Goal: Task Accomplishment & Management: Manage account settings

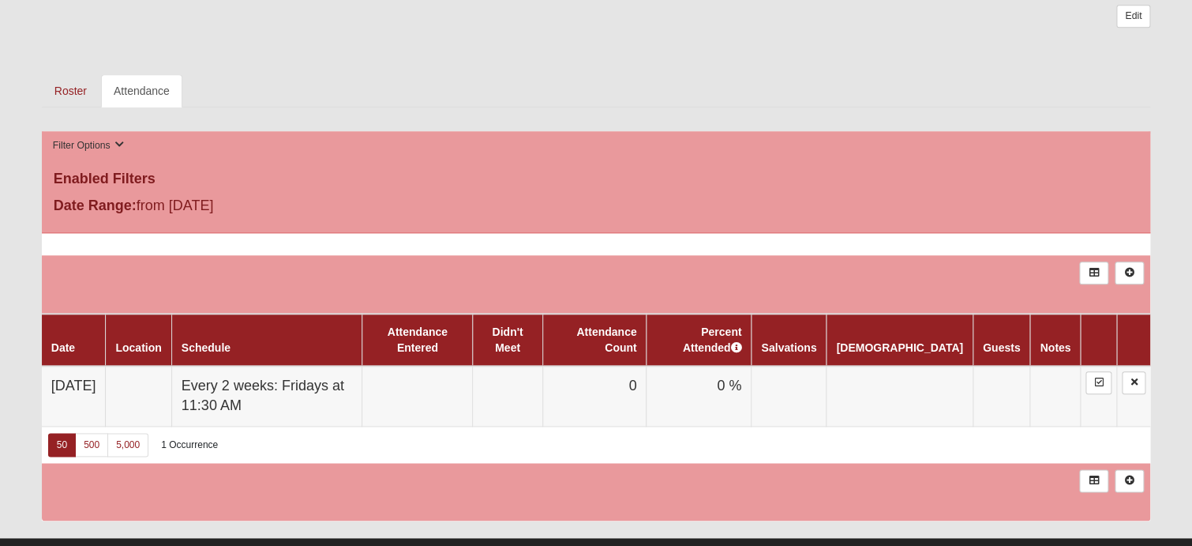
scroll to position [553, 0]
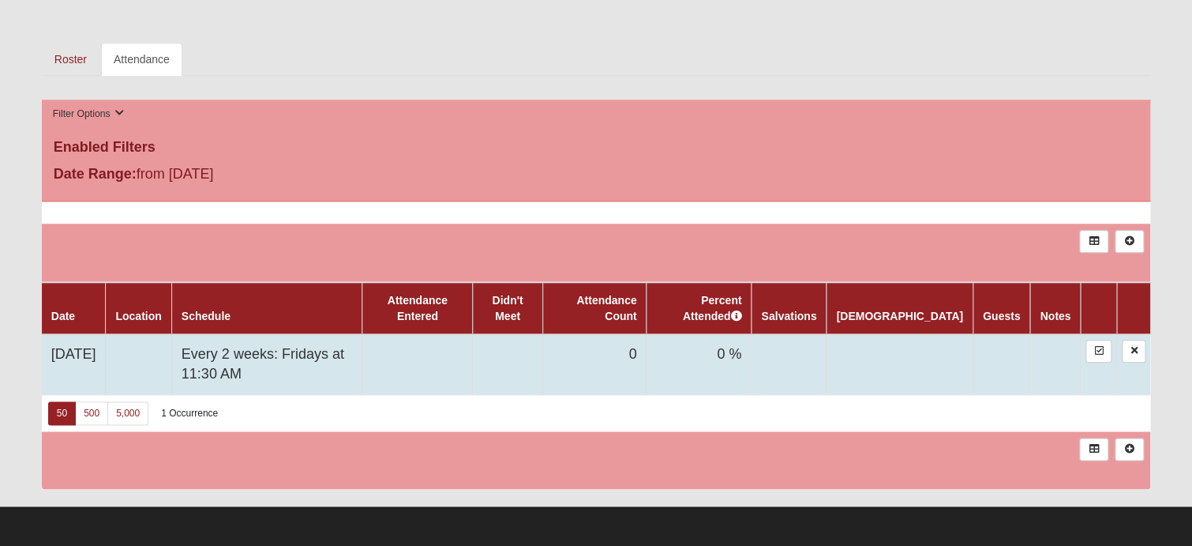
click at [223, 342] on td "Every 2 weeks: Fridays at 11:30 AM" at bounding box center [266, 364] width 191 height 61
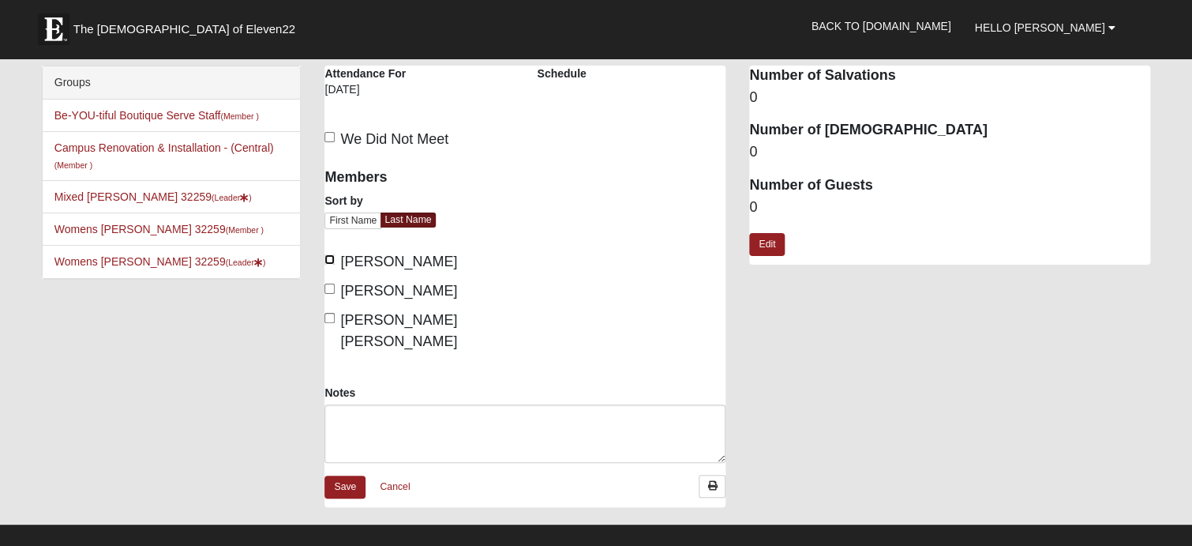
click at [332, 261] on input "Marguy, Colette" at bounding box center [330, 259] width 10 height 10
checkbox input "true"
click at [333, 290] on input "[PERSON_NAME]" at bounding box center [330, 288] width 10 height 10
checkbox input "true"
click at [331, 314] on input "[PERSON_NAME] [PERSON_NAME]" at bounding box center [330, 318] width 10 height 10
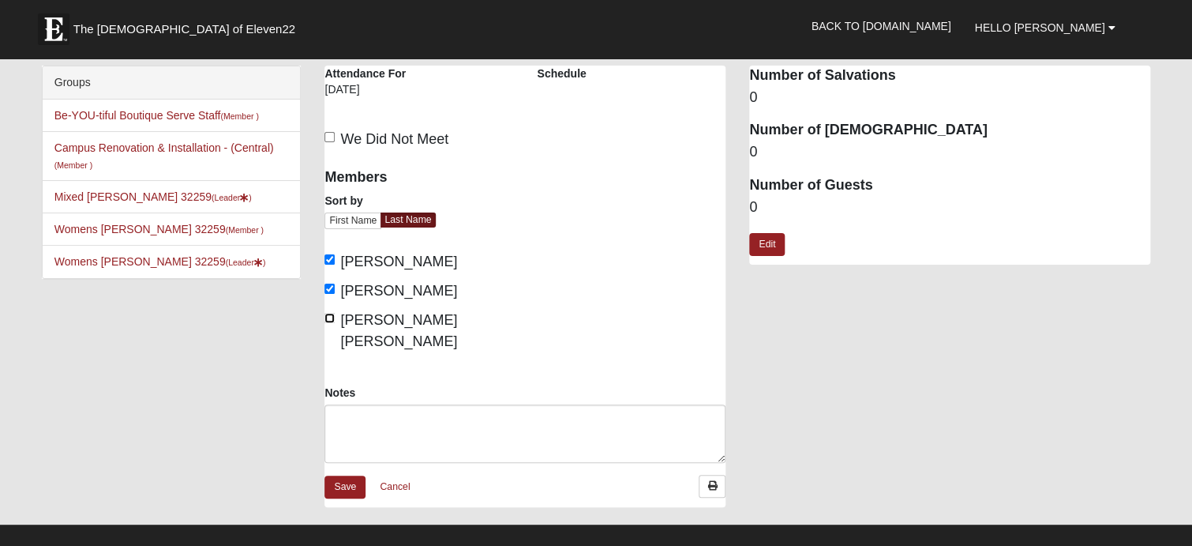
checkbox input "true"
click at [343, 475] on link "Save" at bounding box center [345, 486] width 41 height 23
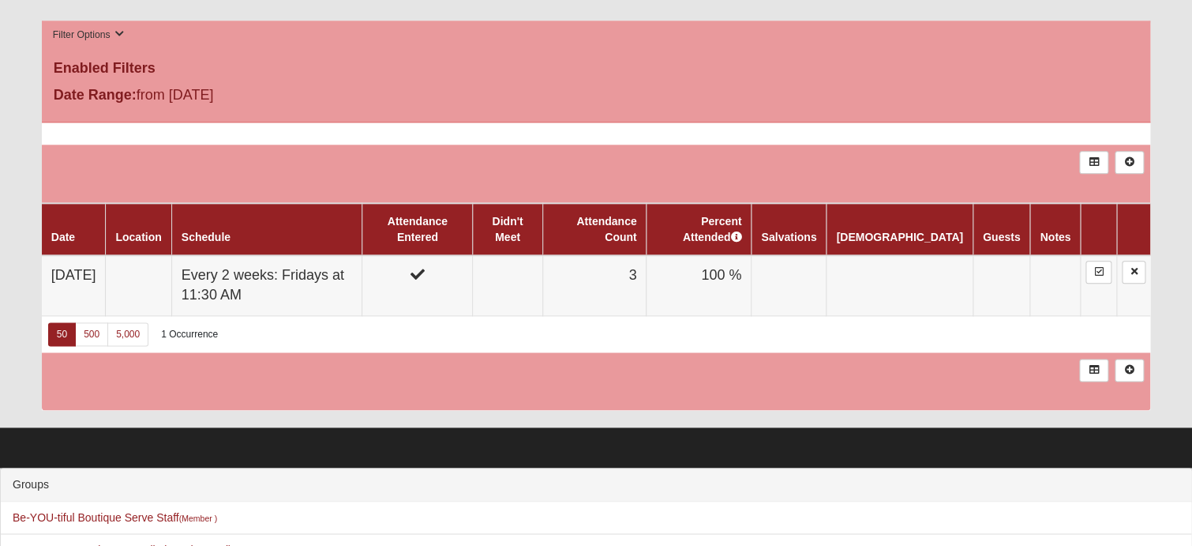
scroll to position [79, 0]
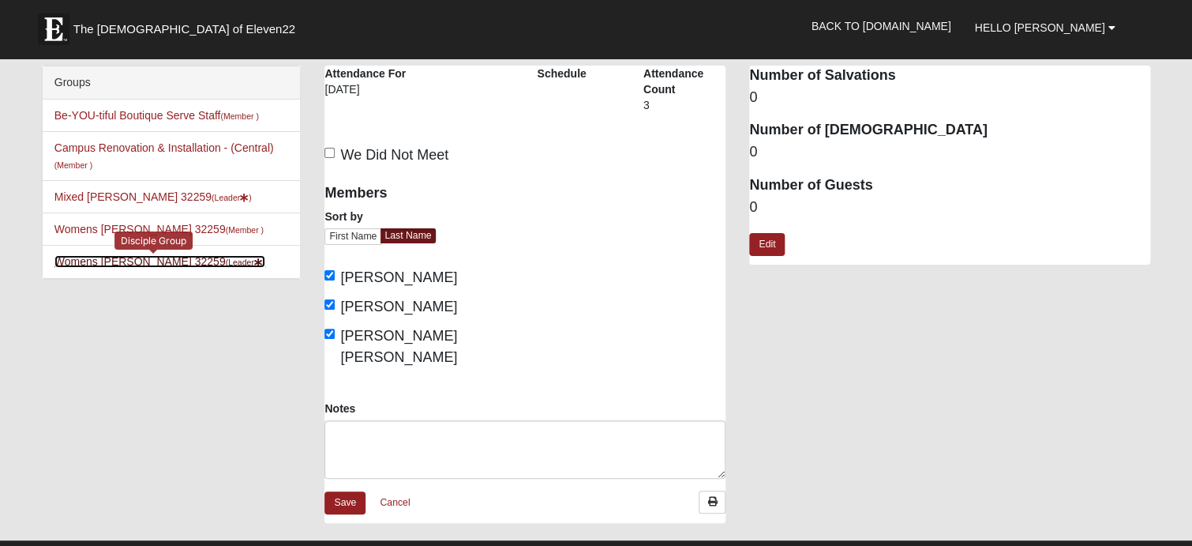
click at [158, 261] on link "Womens [PERSON_NAME] 32259 (Leader )" at bounding box center [160, 261] width 212 height 13
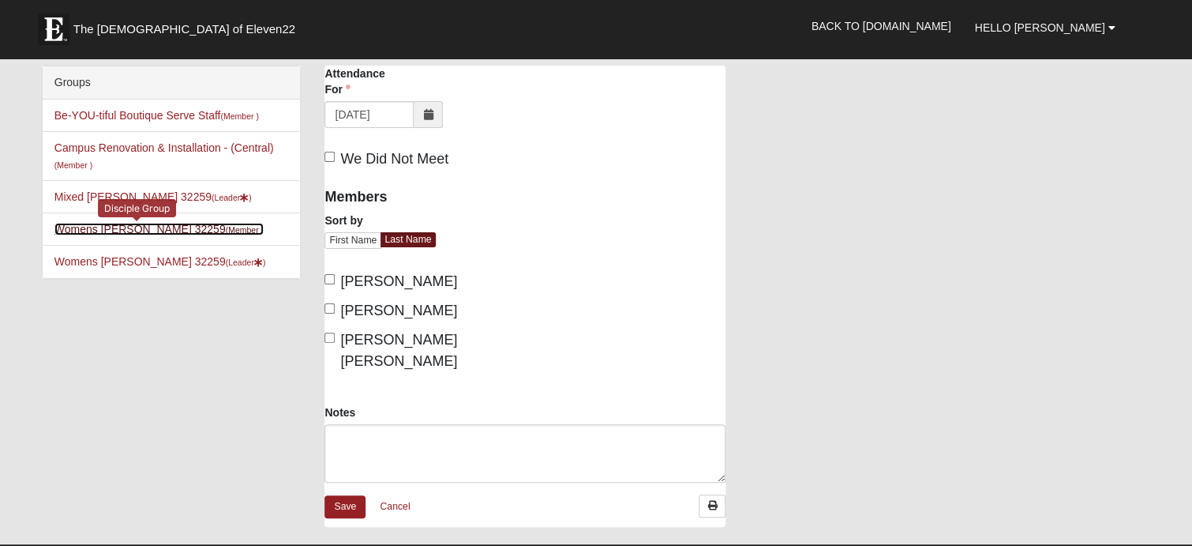
click at [111, 231] on link "Womens Urbanski 32259 (Member )" at bounding box center [158, 229] width 209 height 13
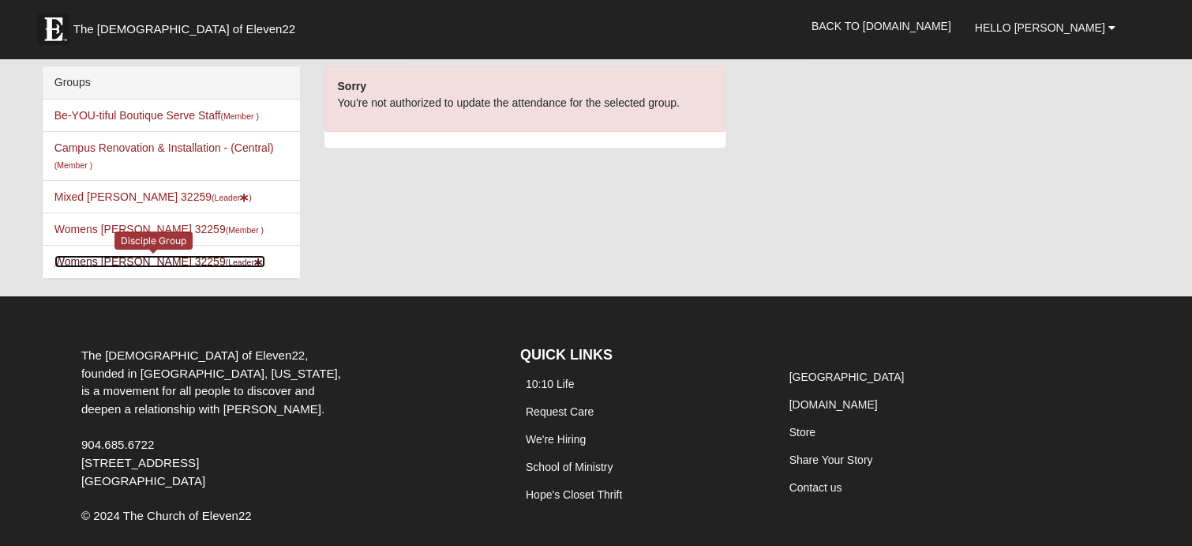
click at [144, 258] on link "Womens Zahir-Knowles 32259 (Leader )" at bounding box center [160, 261] width 212 height 13
click at [148, 257] on link "Womens [PERSON_NAME] 32259 (Leader )" at bounding box center [160, 261] width 212 height 13
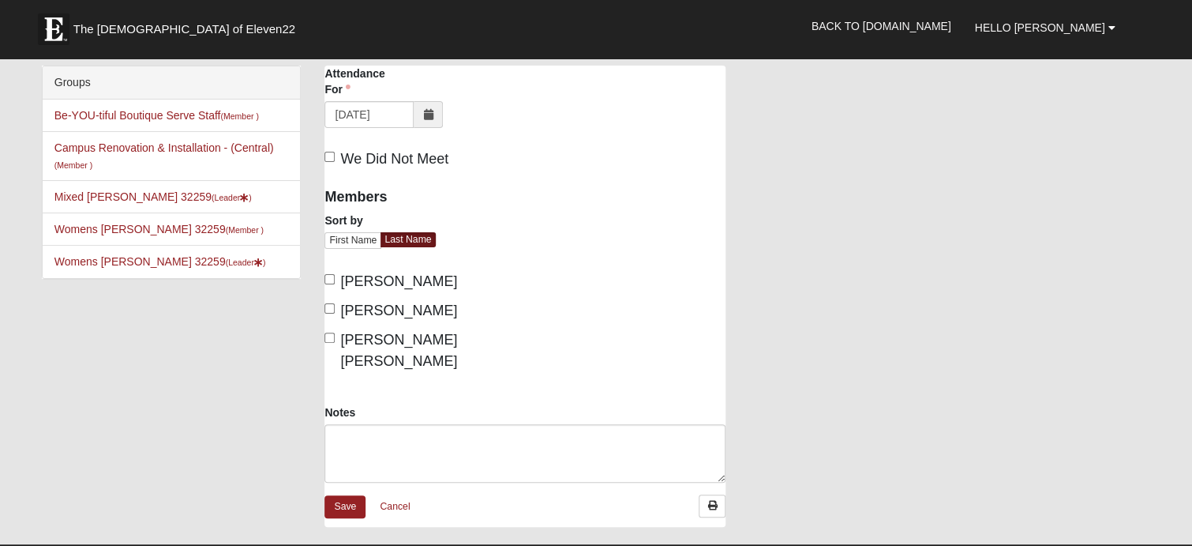
click at [327, 283] on label "[PERSON_NAME]" at bounding box center [391, 281] width 133 height 21
click at [327, 283] on input "[PERSON_NAME]" at bounding box center [330, 279] width 10 height 10
checkbox input "true"
click at [330, 310] on input "[PERSON_NAME]" at bounding box center [330, 308] width 10 height 10
checkbox input "true"
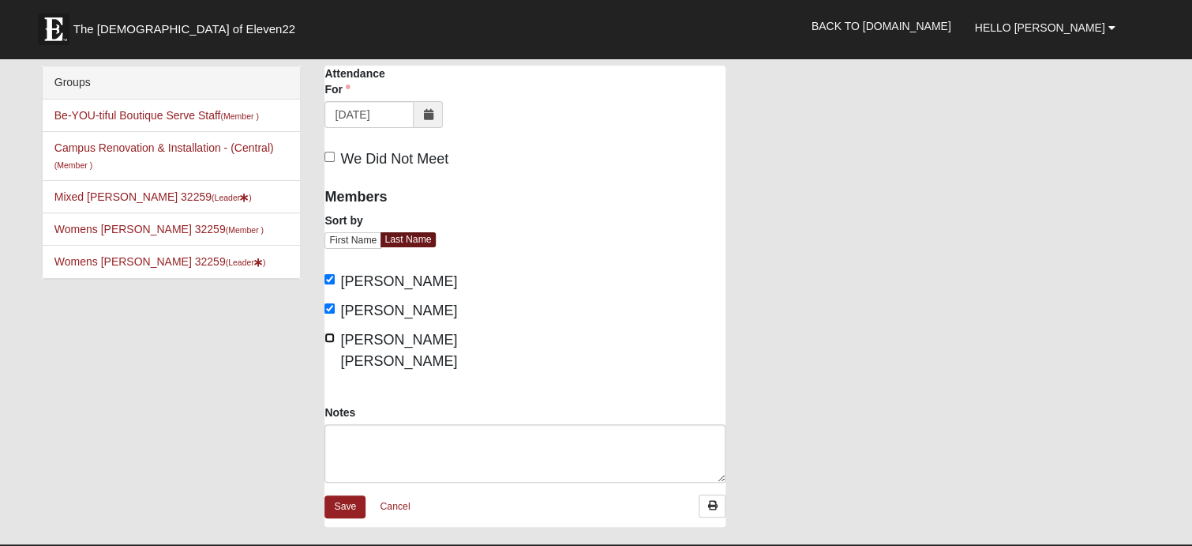
click at [327, 334] on input "[PERSON_NAME] [PERSON_NAME]" at bounding box center [330, 337] width 10 height 10
checkbox input "true"
click at [343, 495] on link "Save" at bounding box center [345, 506] width 41 height 23
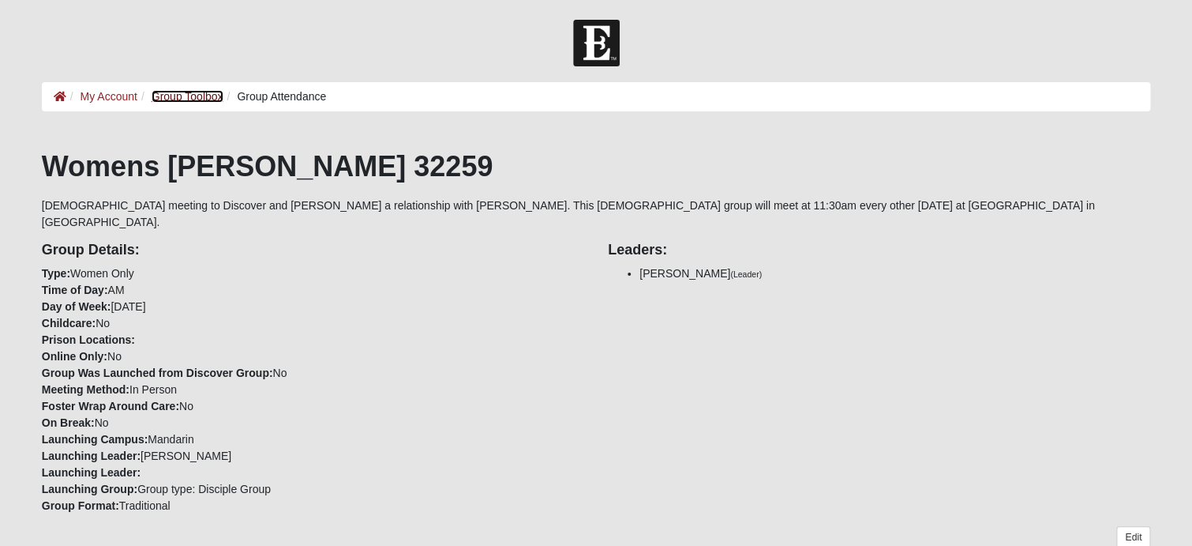
click at [176, 96] on link "Group Toolbox" at bounding box center [188, 96] width 72 height 13
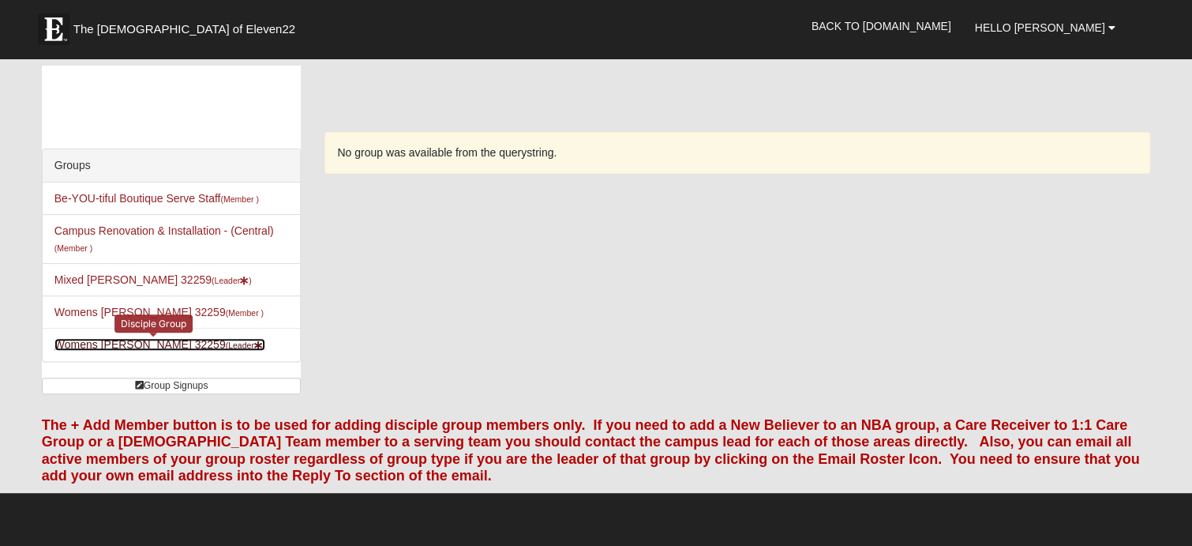
click at [115, 344] on link "Womens [PERSON_NAME] 32259 (Leader )" at bounding box center [160, 344] width 212 height 13
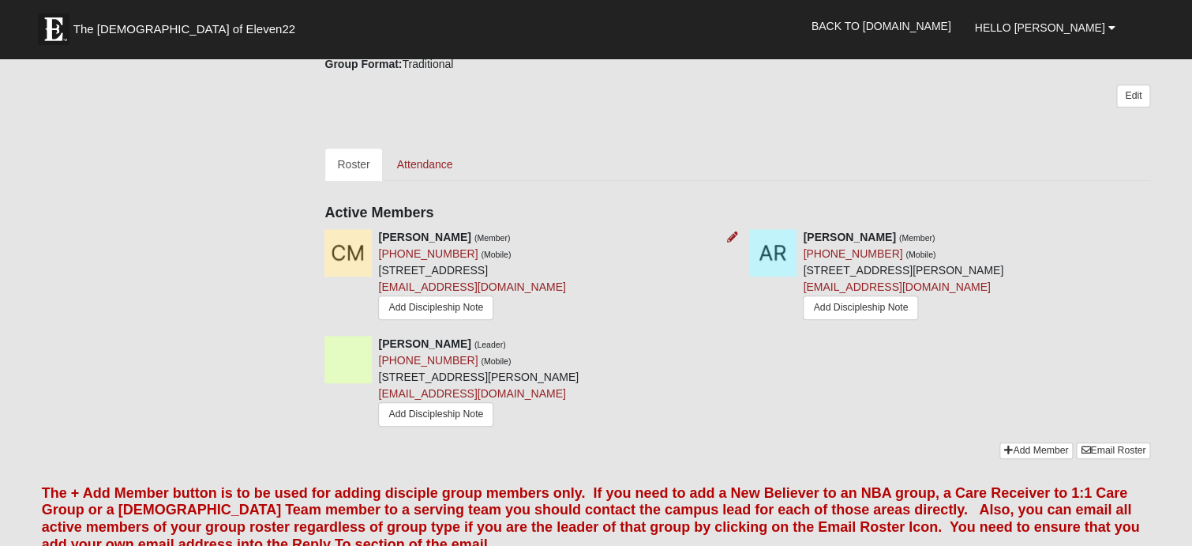
scroll to position [474, 0]
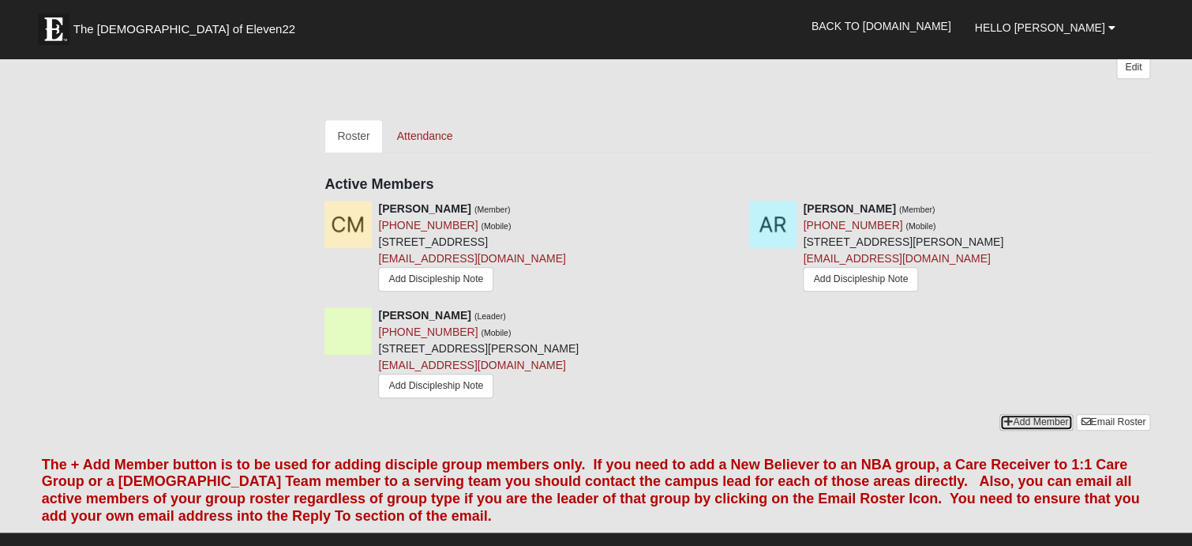
click at [1031, 414] on link "Add Member" at bounding box center [1036, 422] width 73 height 17
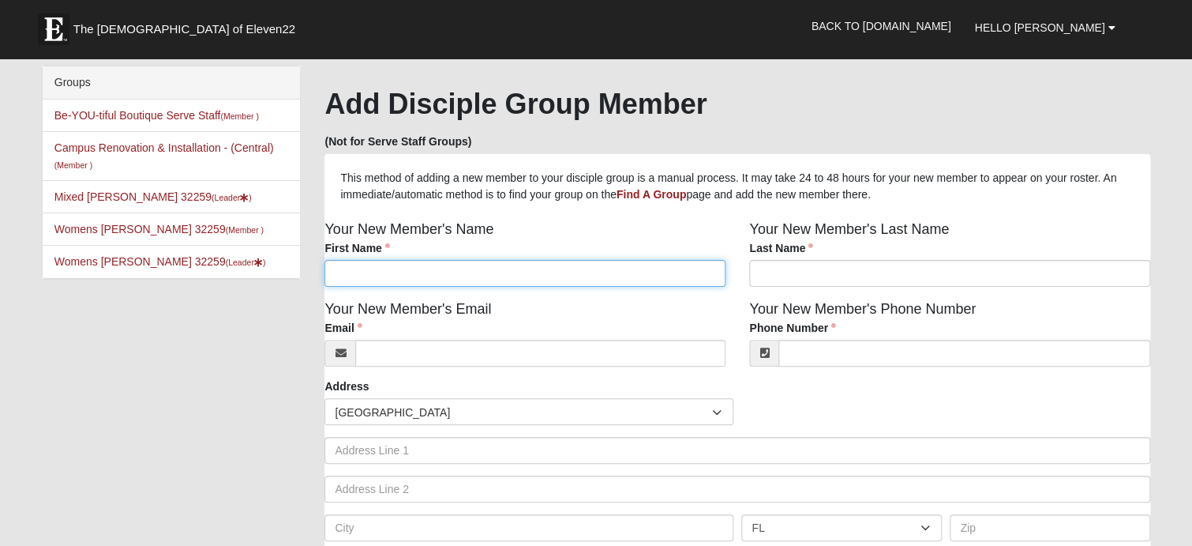
click at [415, 283] on input "First Name" at bounding box center [525, 273] width 401 height 27
type input "[PERSON_NAME]"
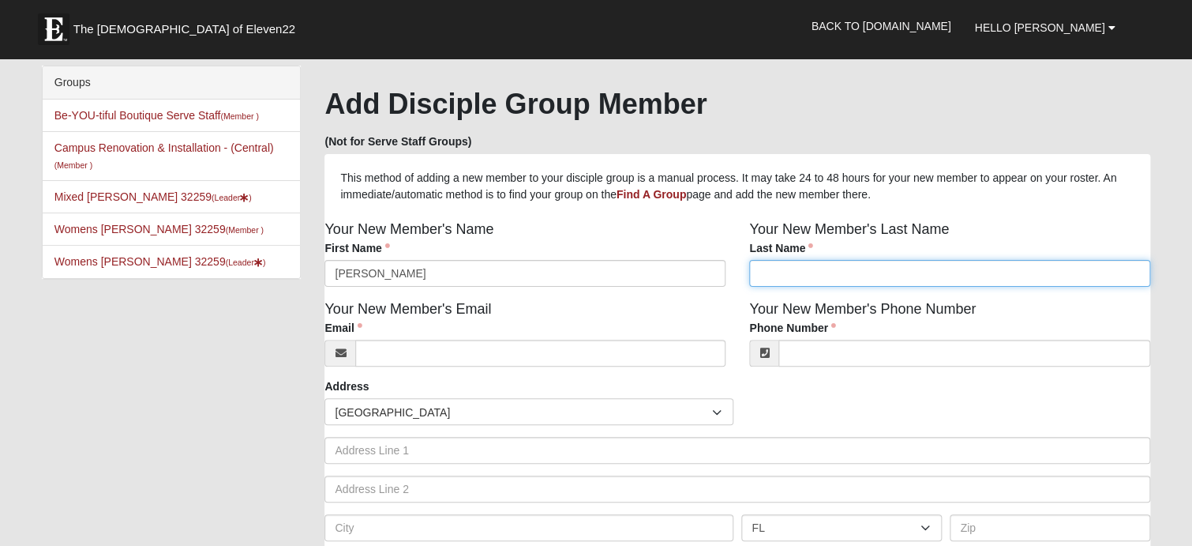
click at [830, 268] on input "Last Name" at bounding box center [949, 273] width 401 height 27
type input "McClellan"
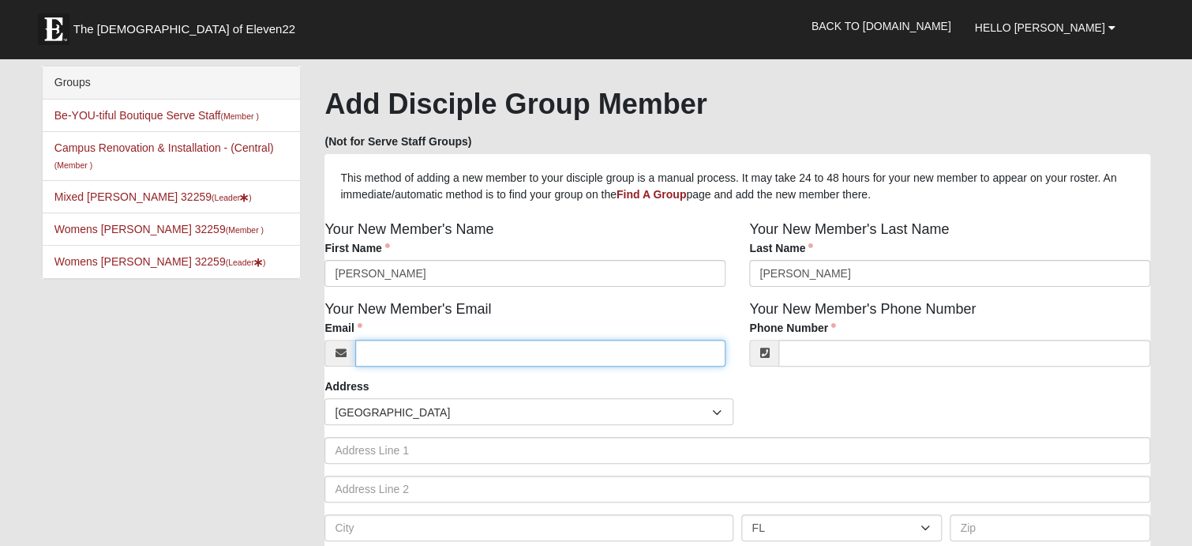
click at [379, 351] on input "Email" at bounding box center [540, 353] width 370 height 27
type input "l"
click at [389, 349] on input "Email" at bounding box center [540, 353] width 370 height 27
paste input "stormy1988_06@yahoo.com"
type input "stormy1988_06@yahoo.com"
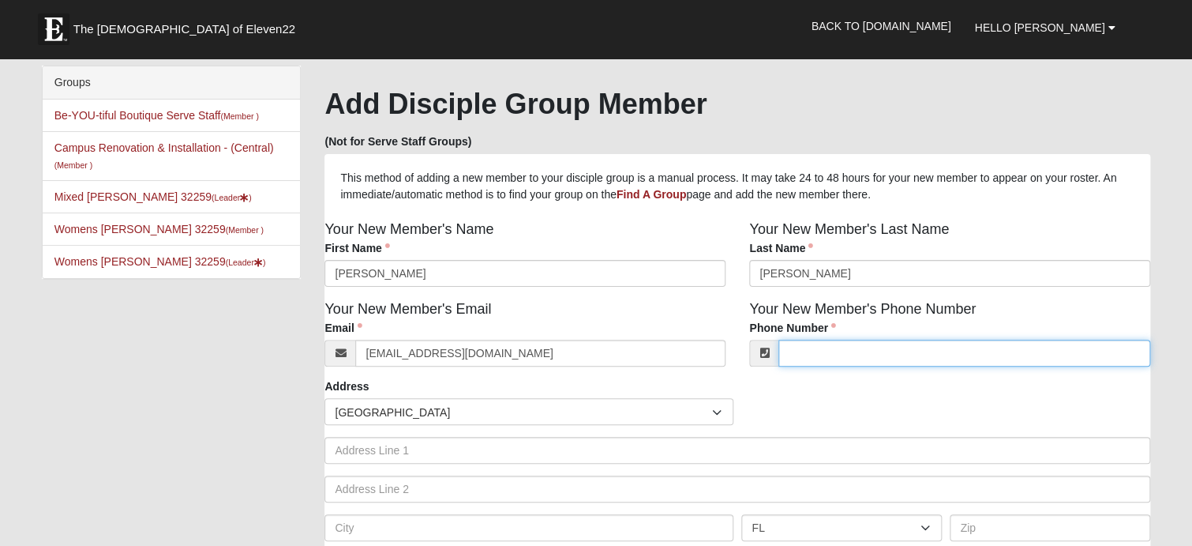
click at [871, 347] on input "Phone Number" at bounding box center [965, 353] width 372 height 27
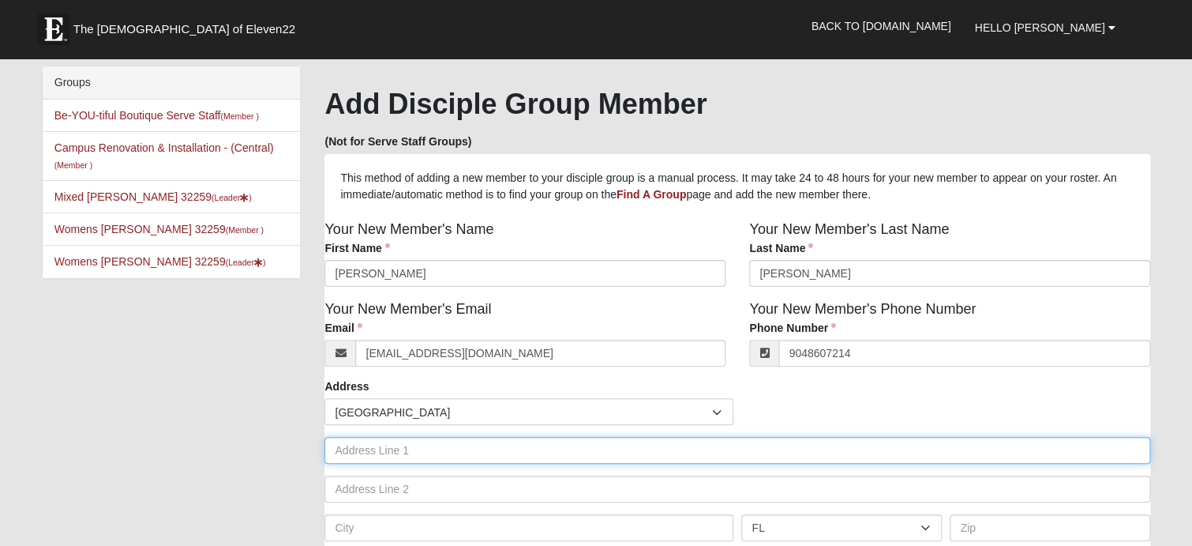
type input "(904) 860-7214"
type input "3047 Lorman Dr"
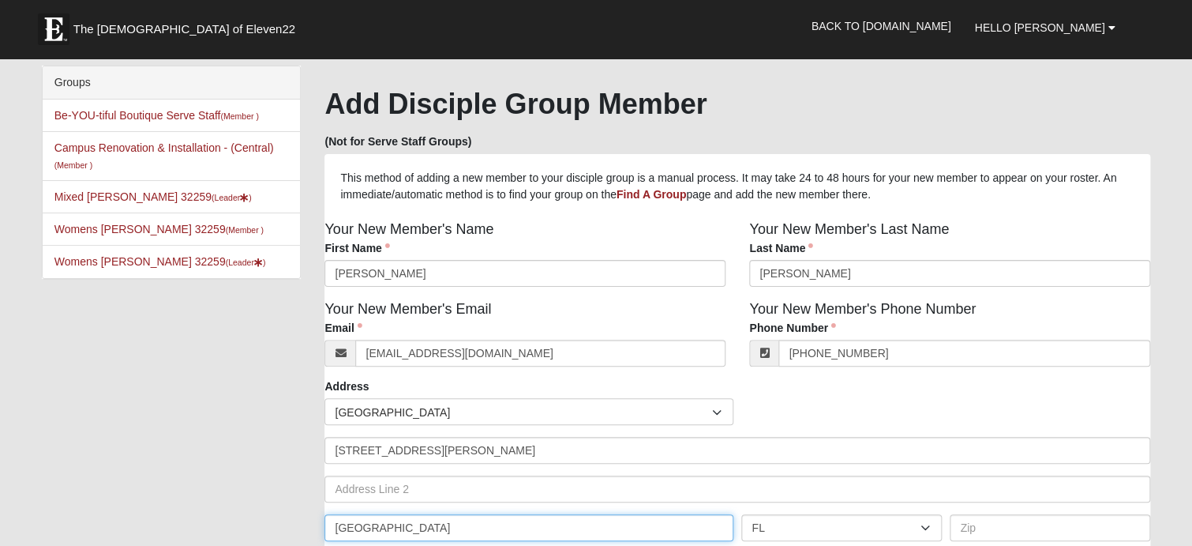
type input "Jacksonville"
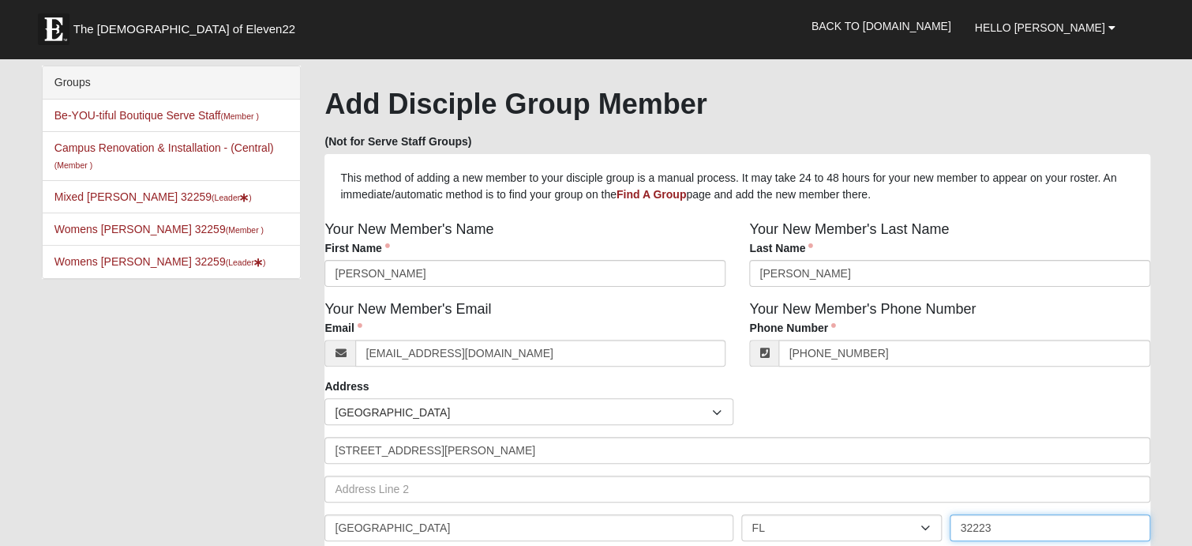
type input "32223"
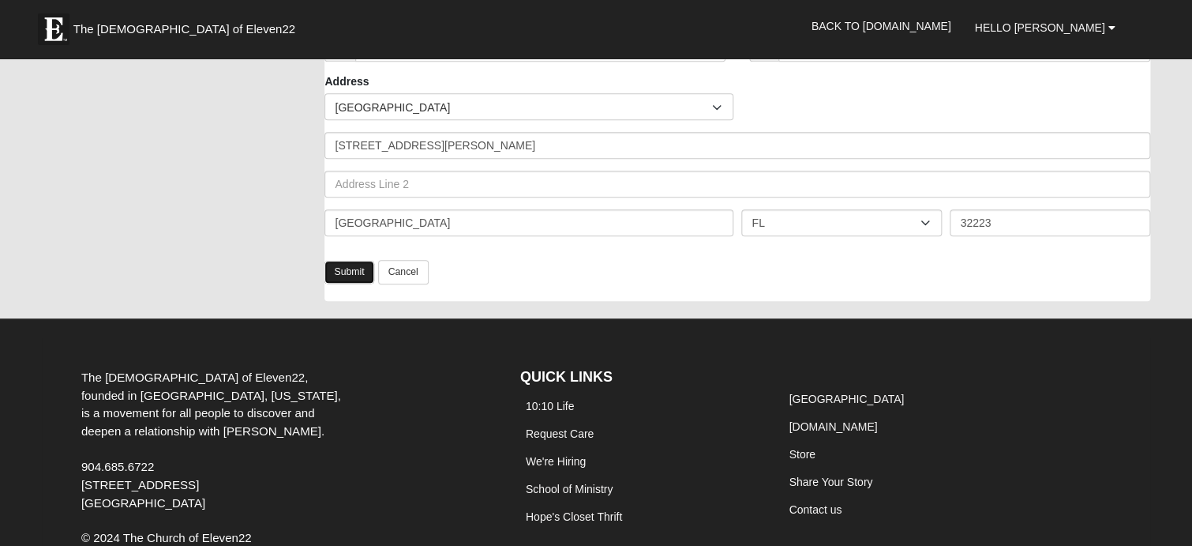
click at [345, 277] on link "Submit" at bounding box center [349, 272] width 49 height 23
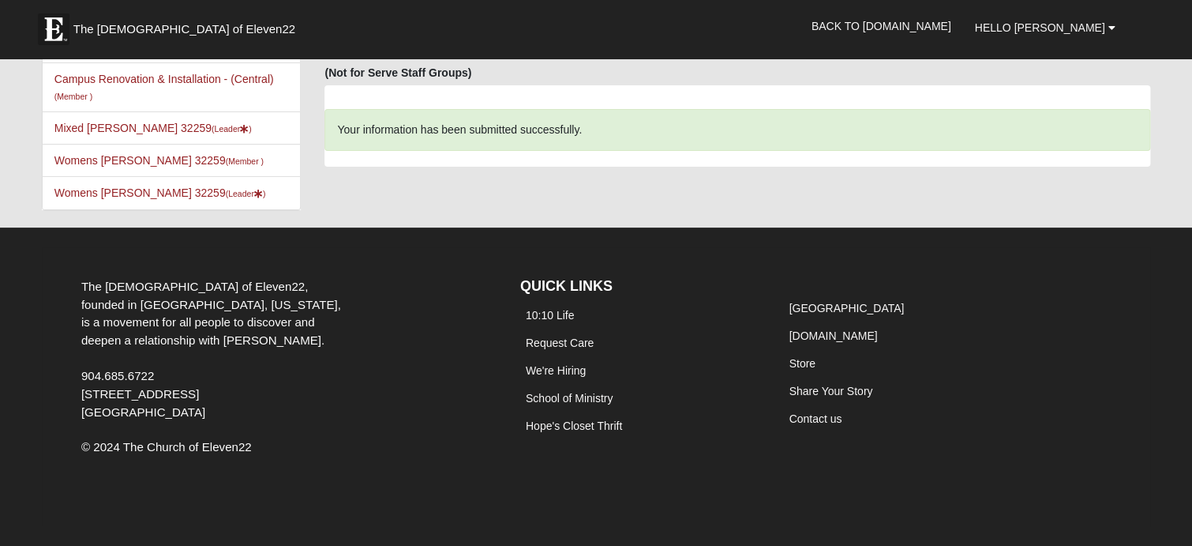
scroll to position [68, 0]
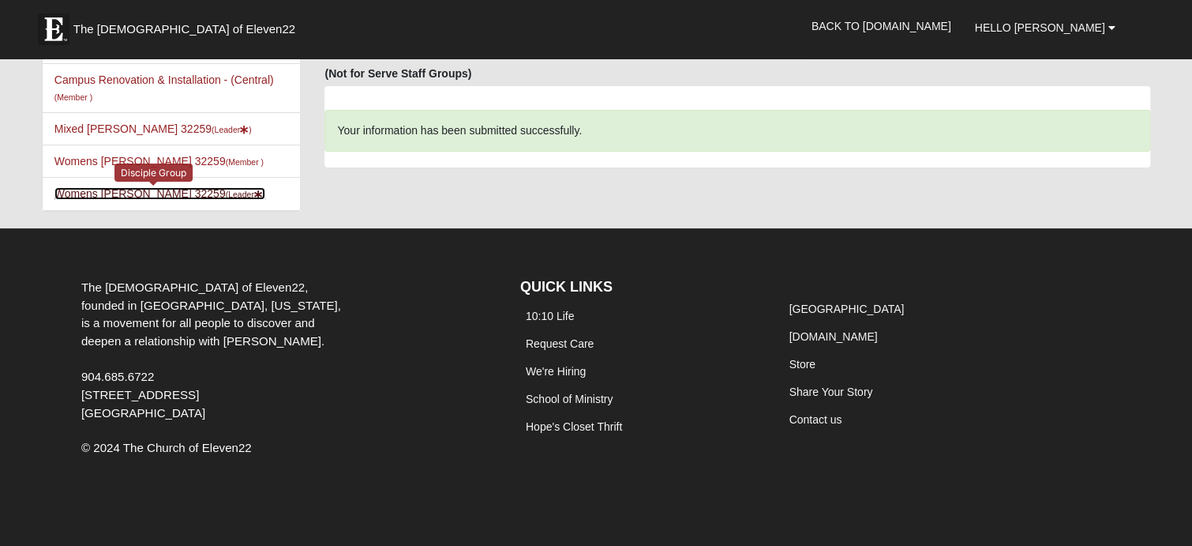
click at [129, 196] on link "Womens [PERSON_NAME] 32259 (Leader )" at bounding box center [160, 193] width 212 height 13
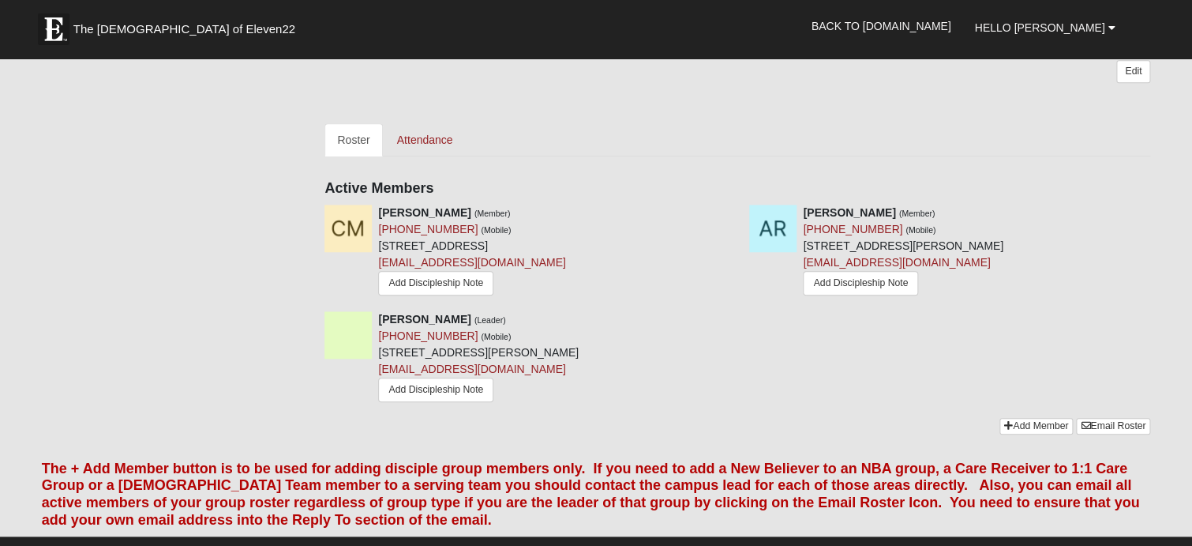
scroll to position [474, 0]
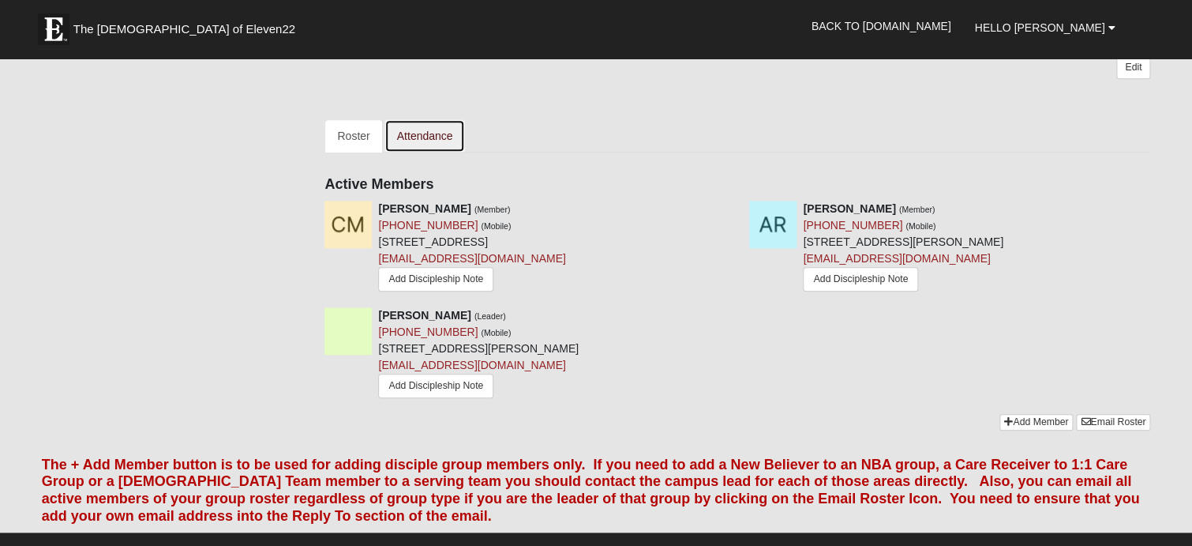
click at [426, 122] on link "Attendance" at bounding box center [425, 135] width 81 height 33
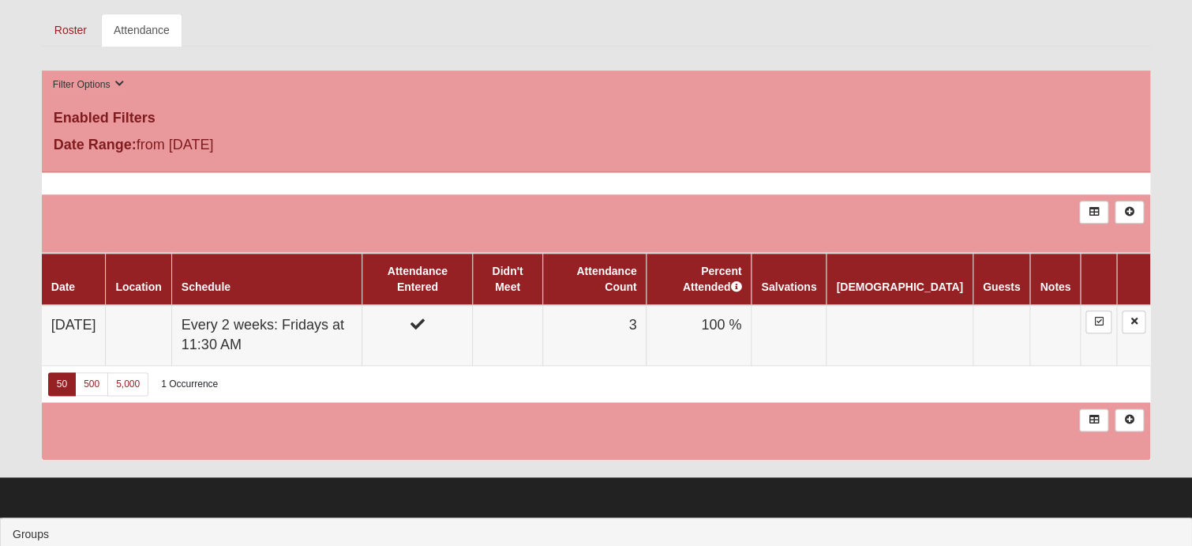
scroll to position [632, 0]
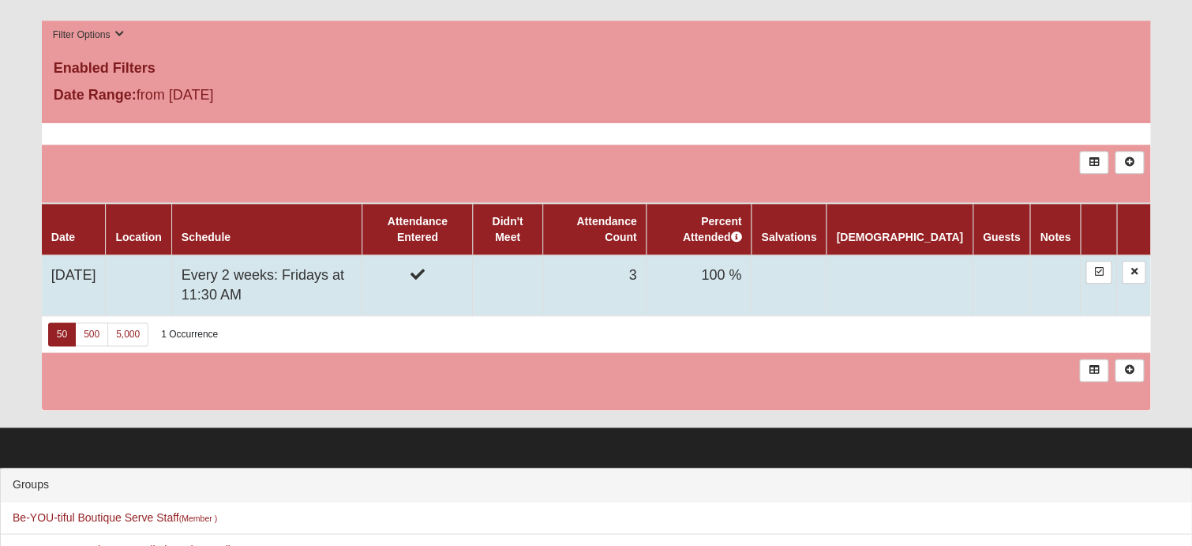
click at [171, 255] on td at bounding box center [139, 285] width 66 height 61
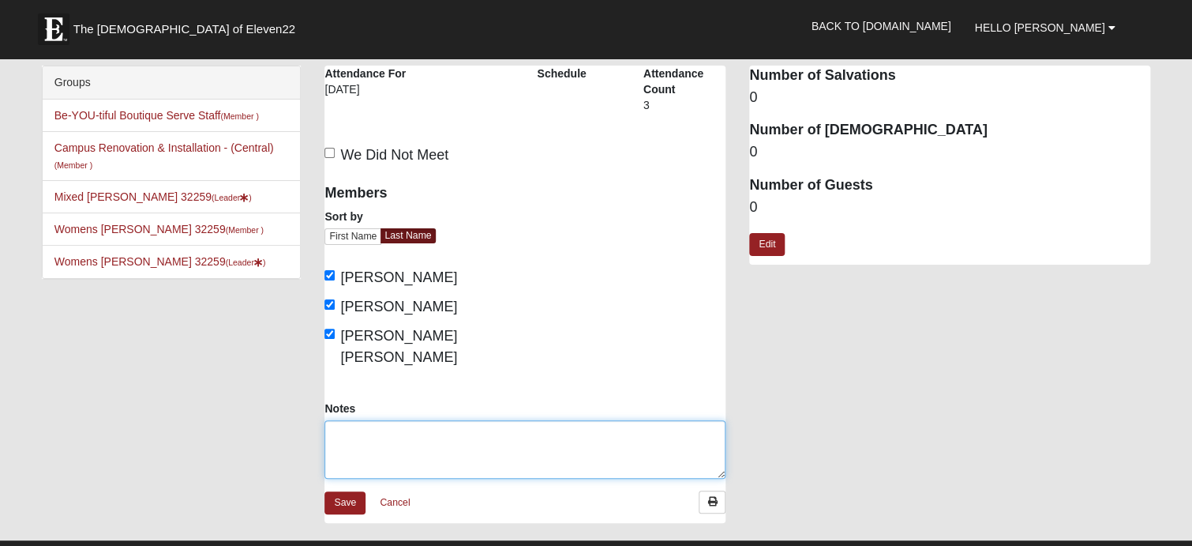
click at [462, 420] on textarea "Notes" at bounding box center [525, 449] width 401 height 58
type textarea "[PERSON_NAME] also joined us"
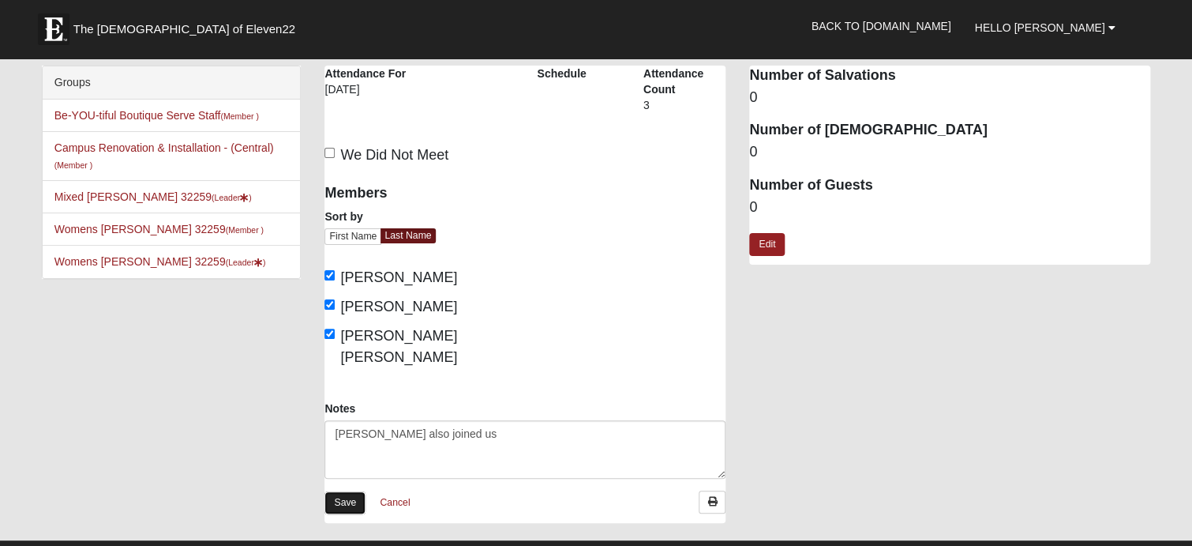
click at [344, 491] on link "Save" at bounding box center [345, 502] width 41 height 23
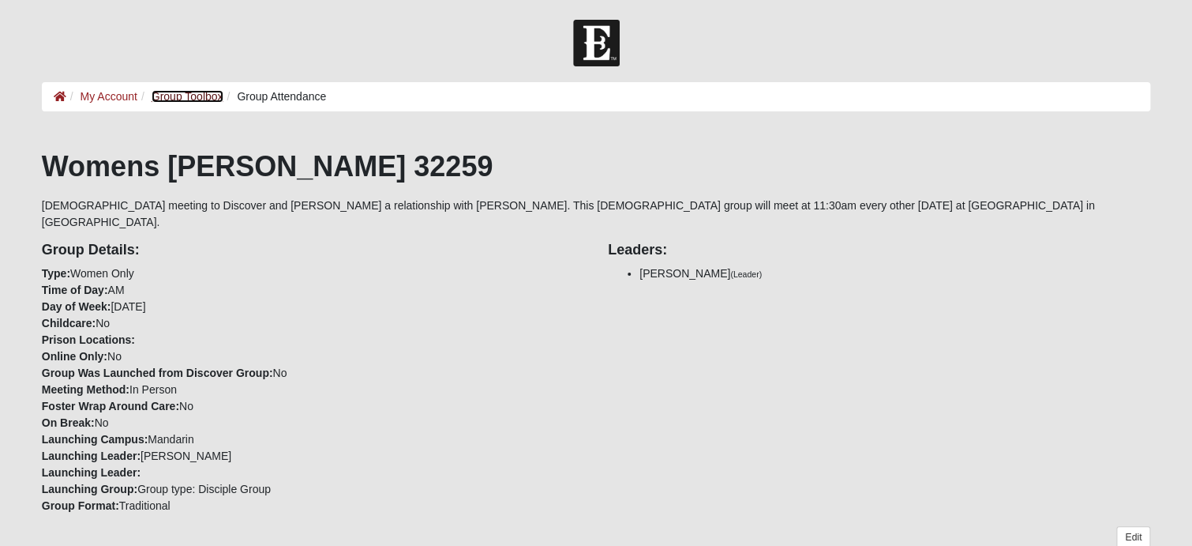
click at [183, 102] on link "Group Toolbox" at bounding box center [188, 96] width 72 height 13
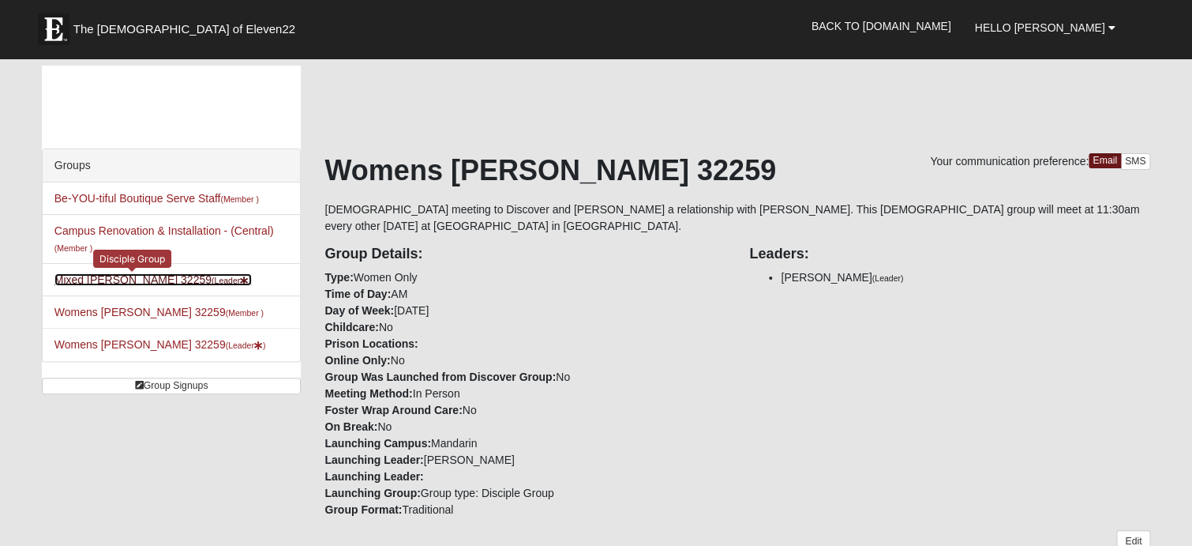
click at [96, 283] on link "Mixed Knowles 32259 (Leader )" at bounding box center [152, 279] width 197 height 13
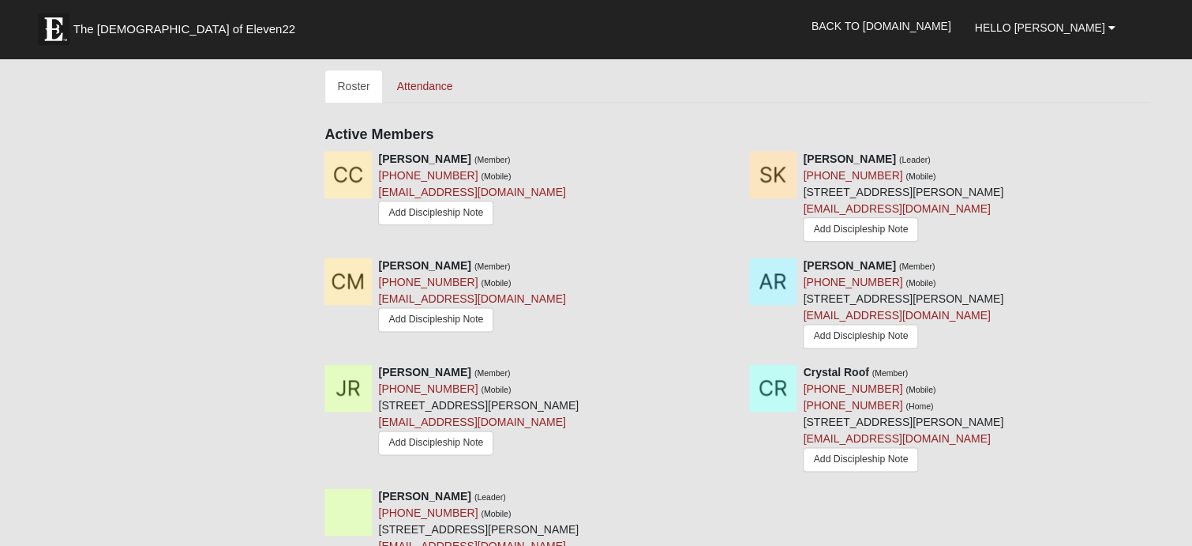
scroll to position [711, 0]
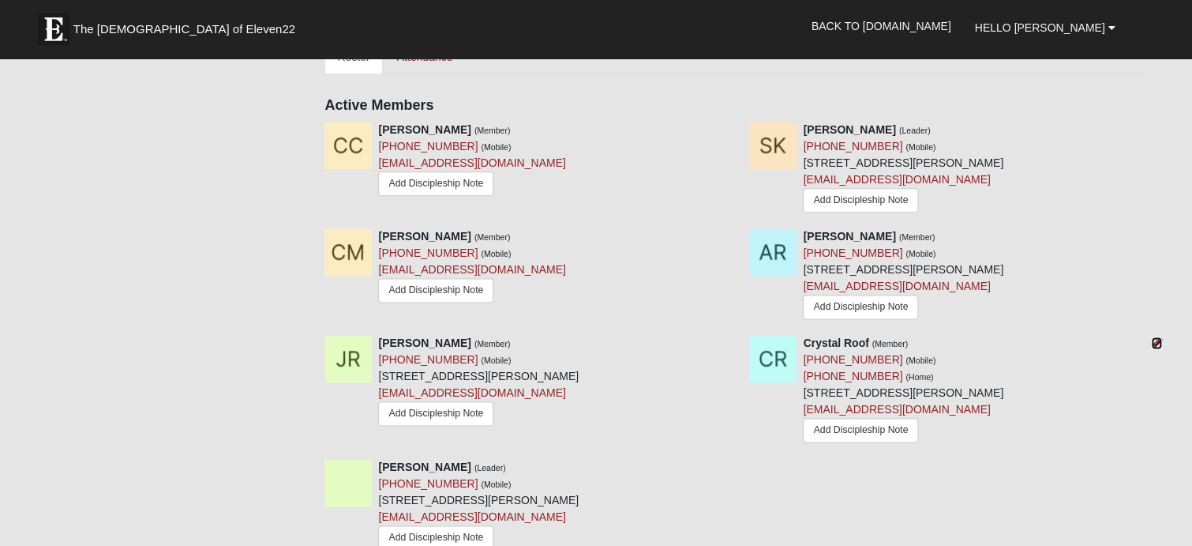
click at [1153, 345] on icon at bounding box center [1156, 342] width 11 height 11
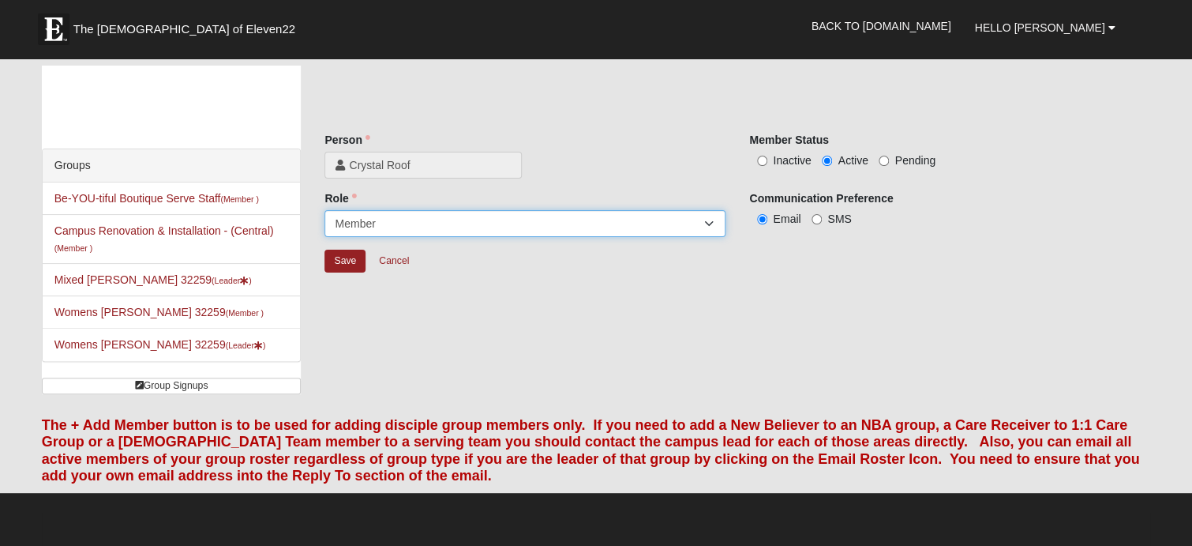
click at [619, 231] on select "Leader Coleader Coach Member Campus Lead Future Leader" at bounding box center [525, 223] width 401 height 27
click at [774, 342] on div "Groups Be-YOU-tiful Boutique Serve Staff (Member ) Campus Renovation & Installa…" at bounding box center [596, 236] width 1133 height 340
click at [758, 156] on input "Inactive" at bounding box center [762, 161] width 10 height 10
radio input "true"
click at [340, 254] on input "Save" at bounding box center [345, 261] width 41 height 23
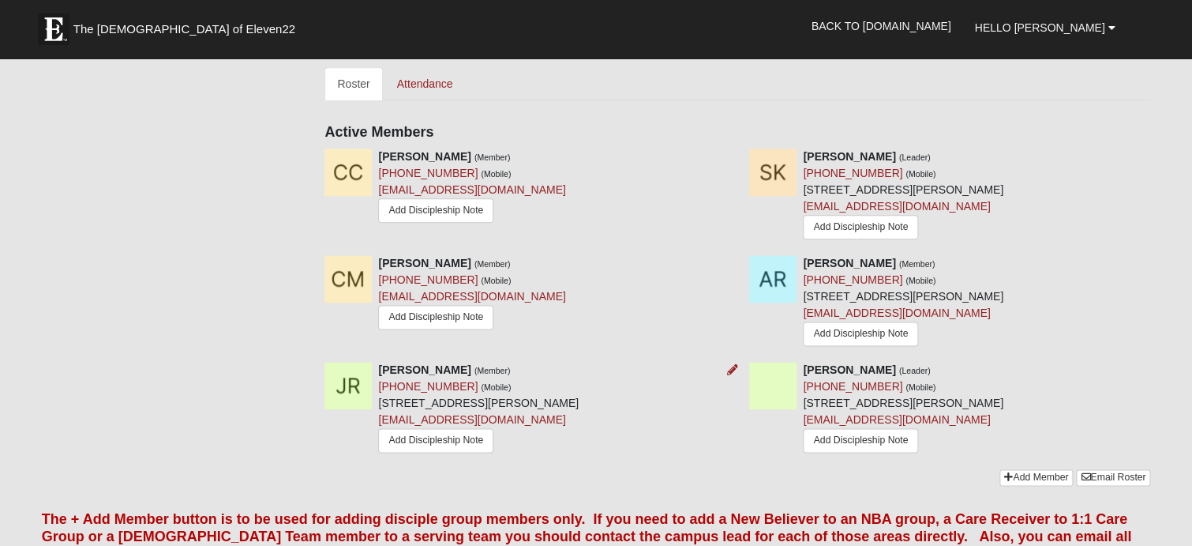
scroll to position [711, 0]
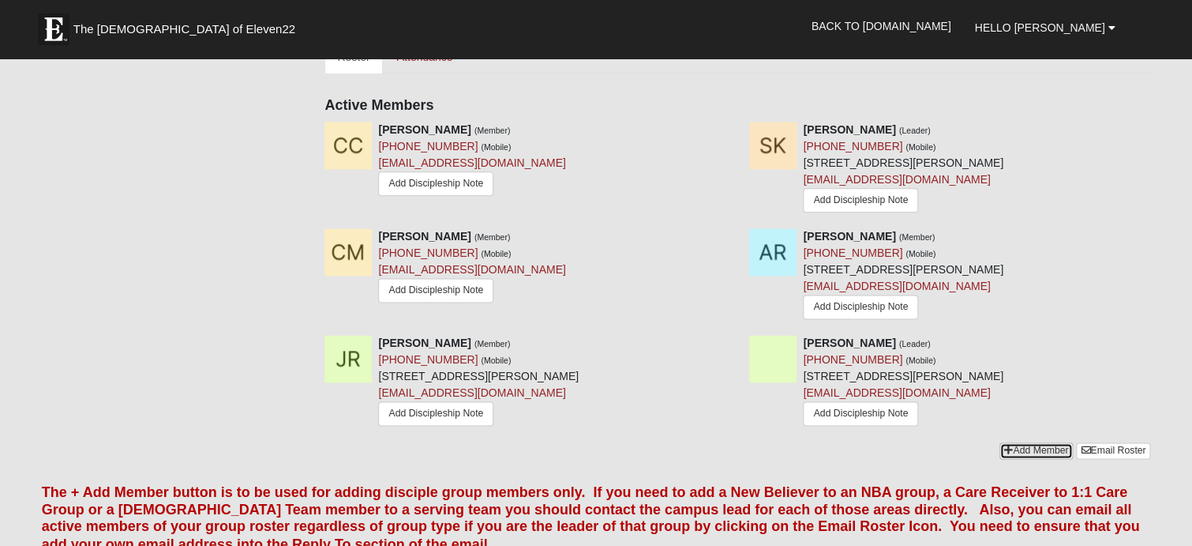
click at [1046, 454] on link "Add Member" at bounding box center [1036, 450] width 73 height 17
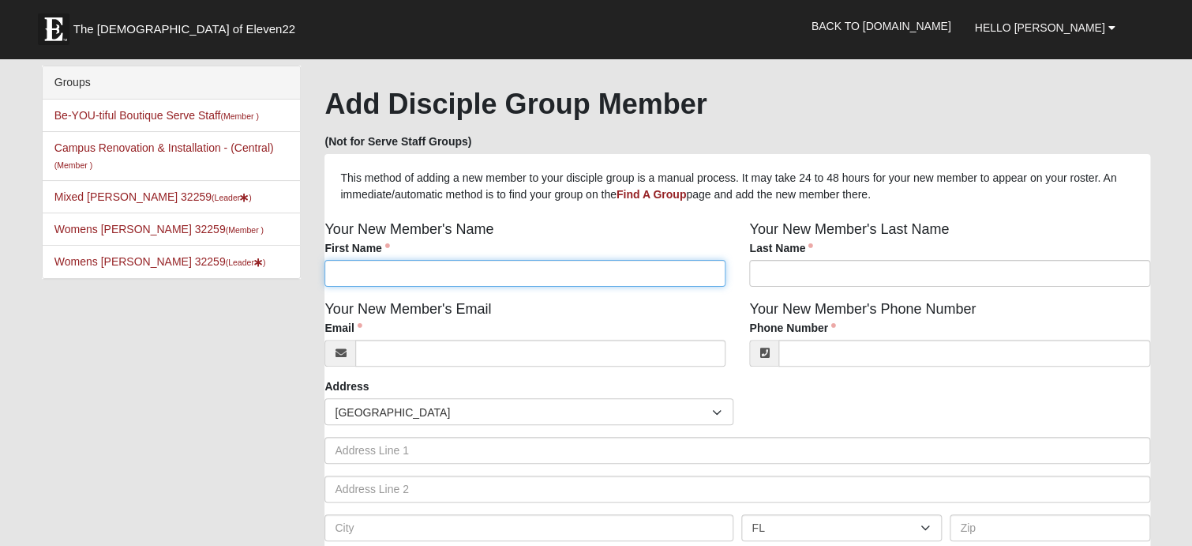
click at [480, 279] on input "First Name" at bounding box center [525, 273] width 401 height 27
type input "Manny"
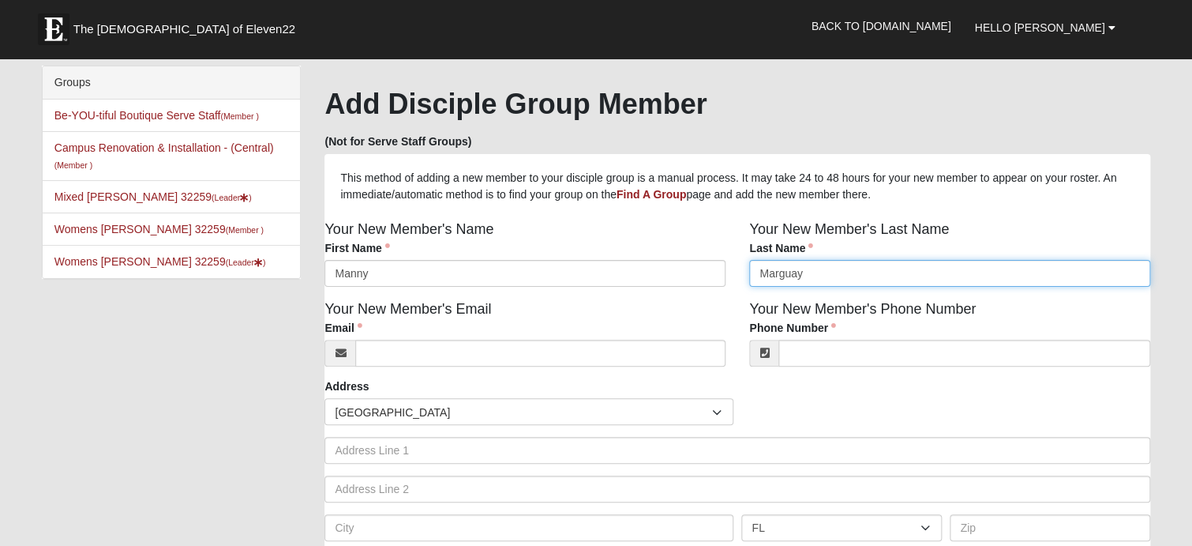
type input "Marguay"
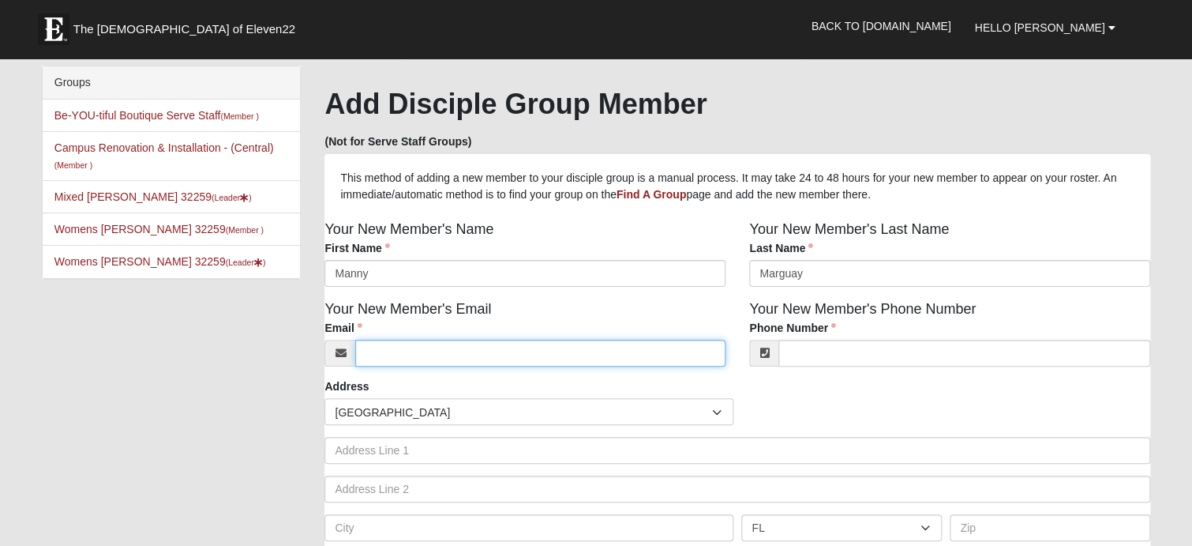
click at [475, 356] on input "Email" at bounding box center [540, 353] width 370 height 27
type input "[EMAIL_ADDRESS][DOMAIN_NAME]"
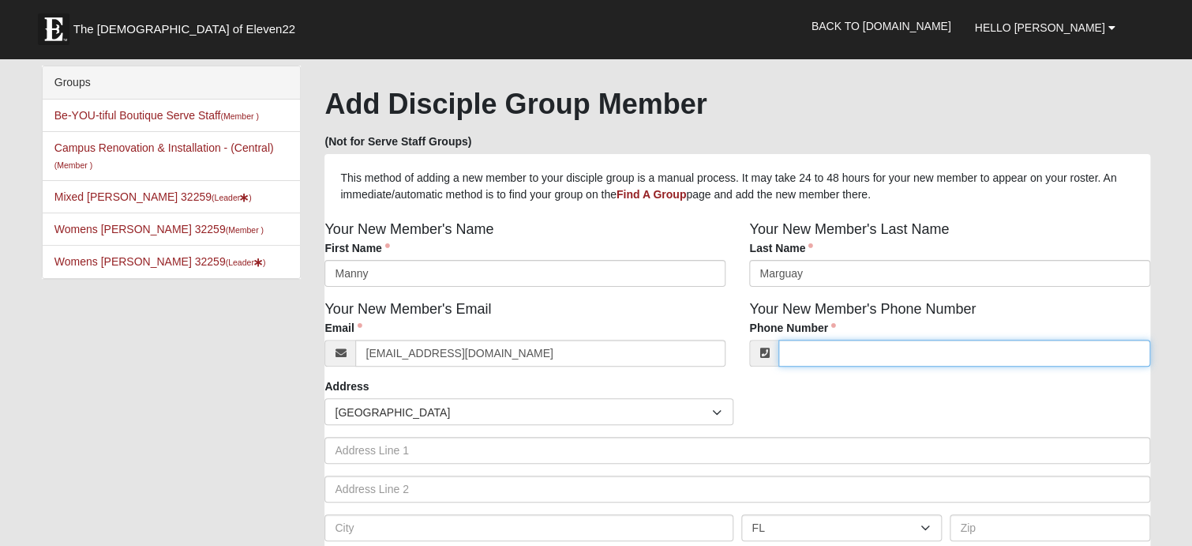
click at [903, 348] on input "Phone Number" at bounding box center [965, 353] width 372 height 27
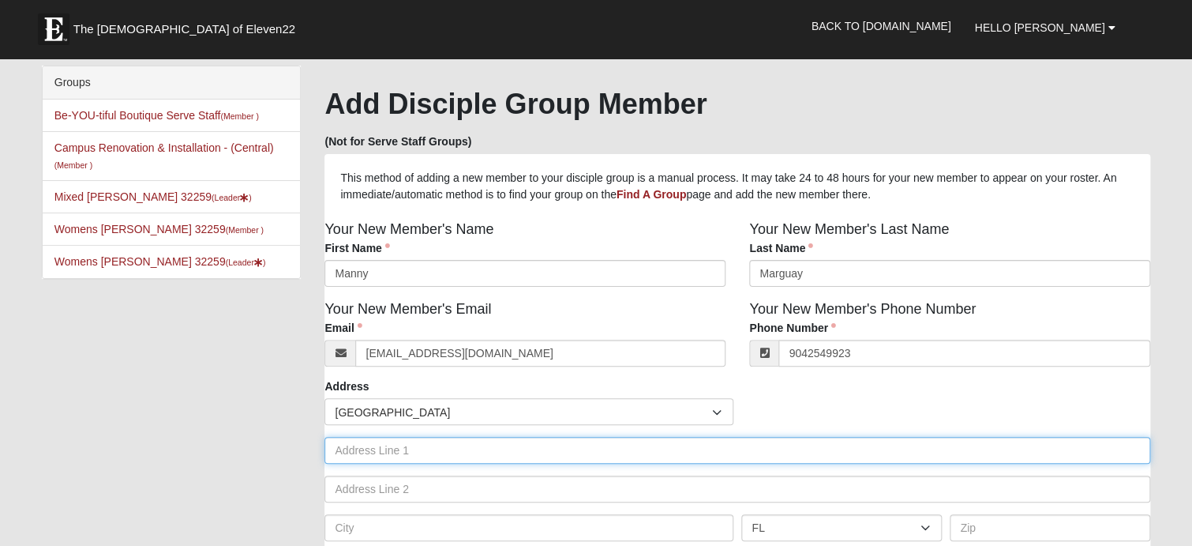
type input "(904) 254-9923"
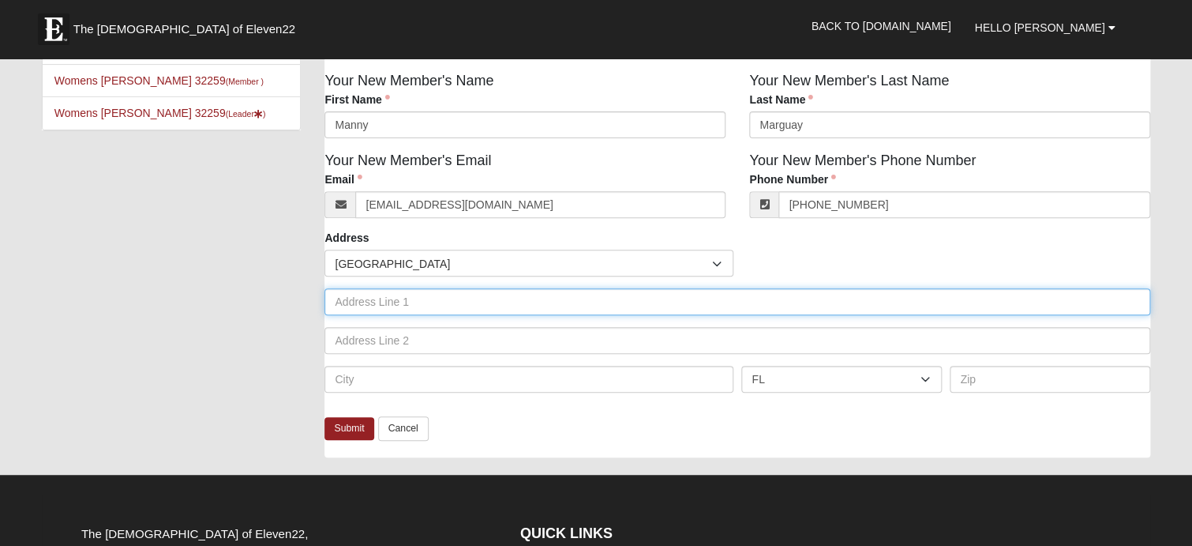
scroll to position [158, 0]
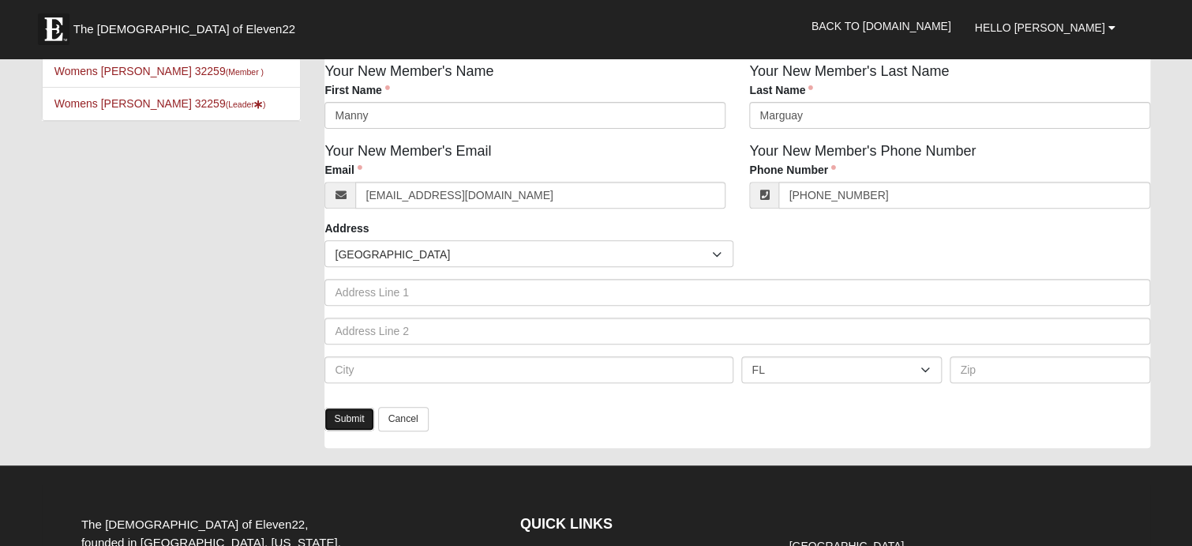
click at [347, 425] on link "Submit" at bounding box center [349, 418] width 49 height 23
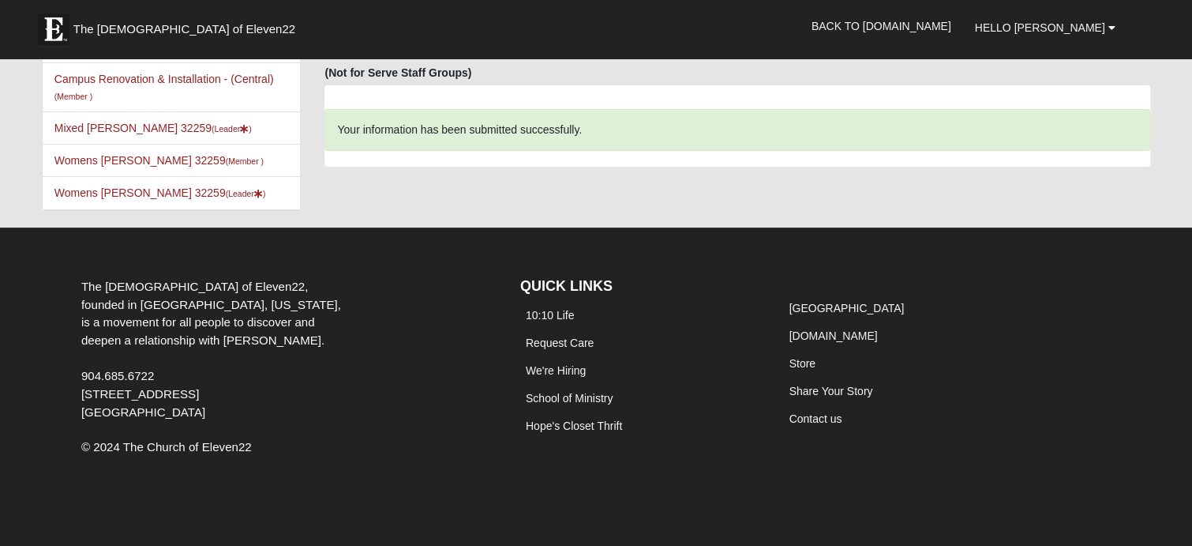
scroll to position [68, 0]
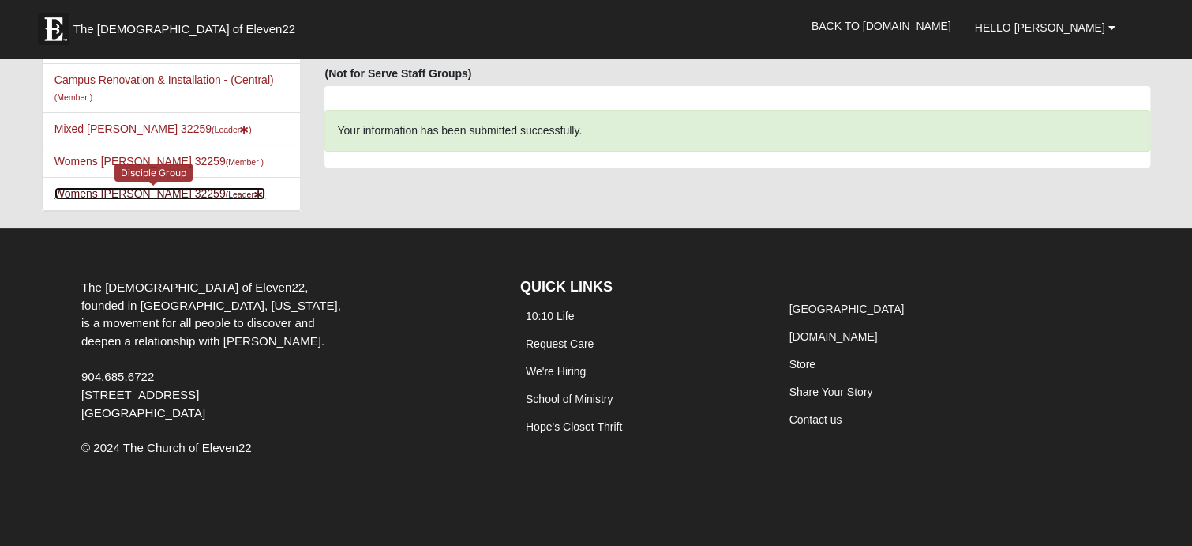
click at [115, 197] on link "Womens Zahir-Knowles 32259 (Leader )" at bounding box center [160, 193] width 212 height 13
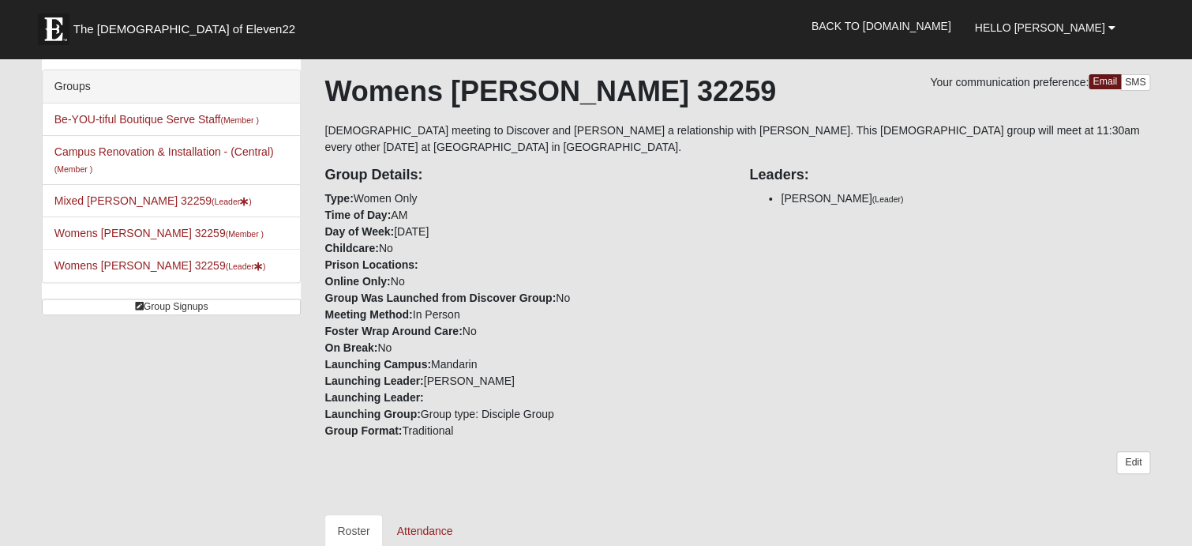
scroll to position [158, 0]
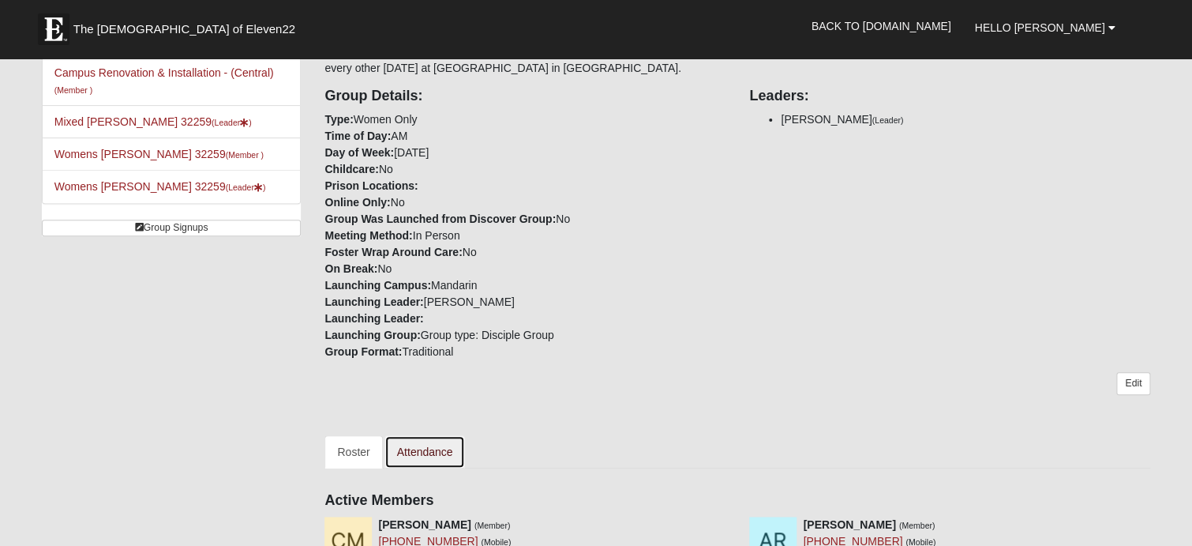
click at [425, 435] on link "Attendance" at bounding box center [425, 451] width 81 height 33
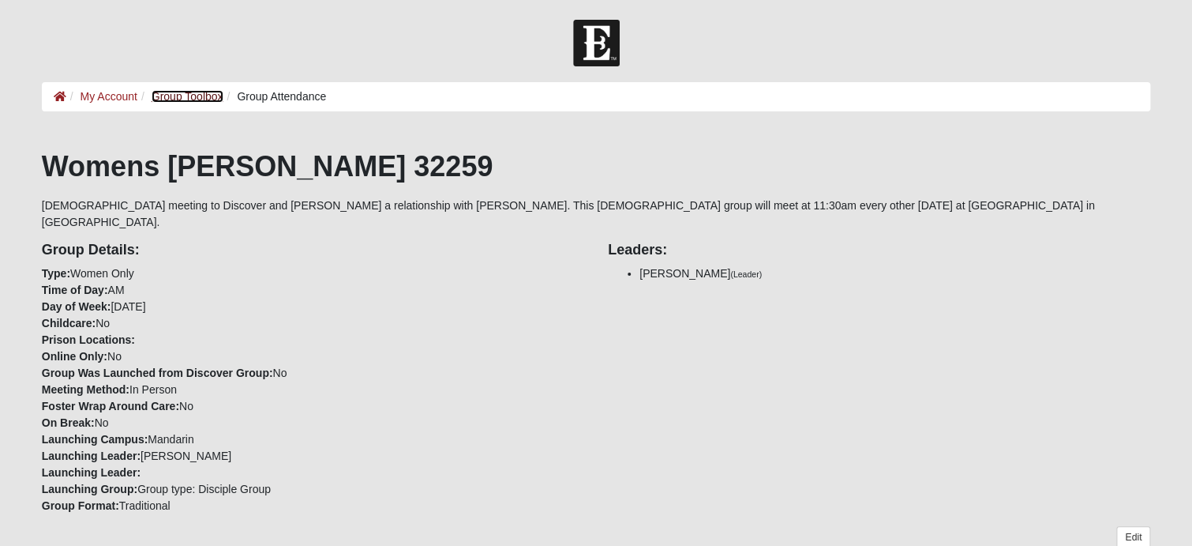
click at [184, 103] on link "Group Toolbox" at bounding box center [188, 96] width 72 height 13
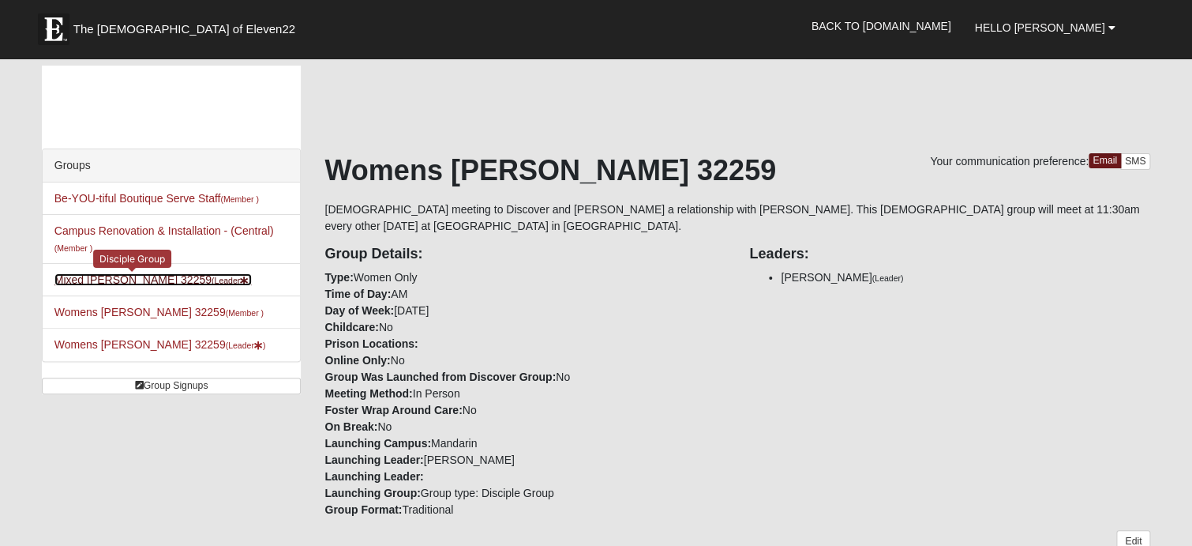
click at [117, 283] on link "Mixed Knowles 32259 (Leader )" at bounding box center [152, 279] width 197 height 13
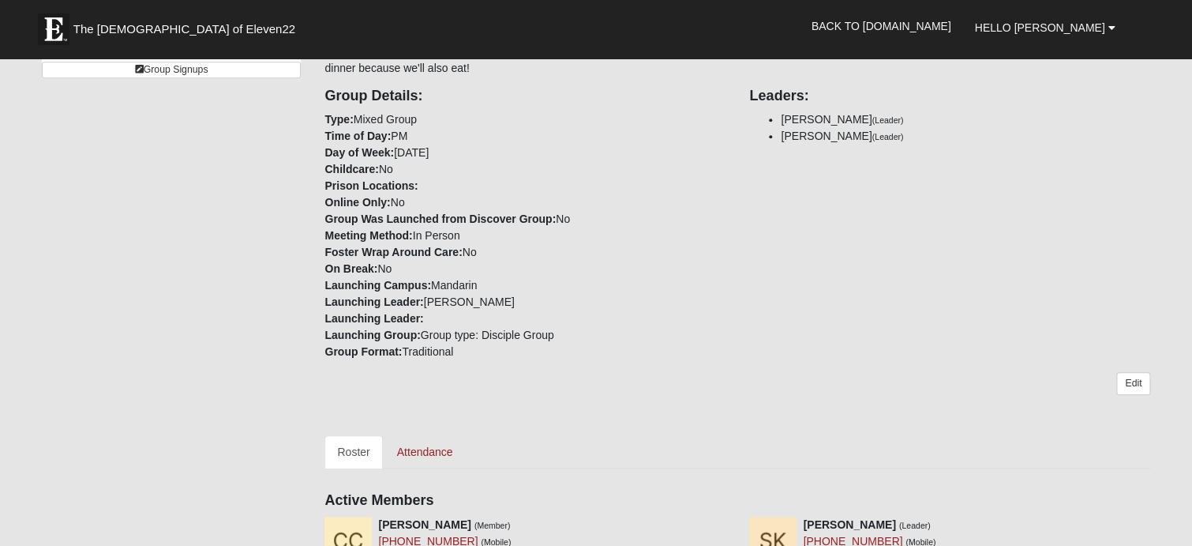
scroll to position [474, 0]
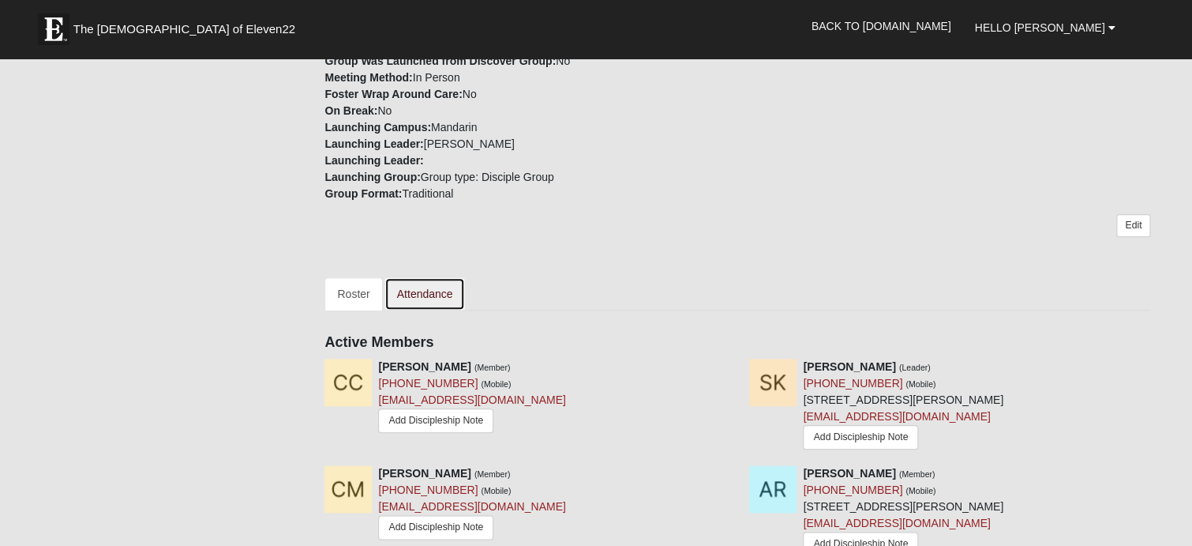
click at [437, 292] on link "Attendance" at bounding box center [425, 293] width 81 height 33
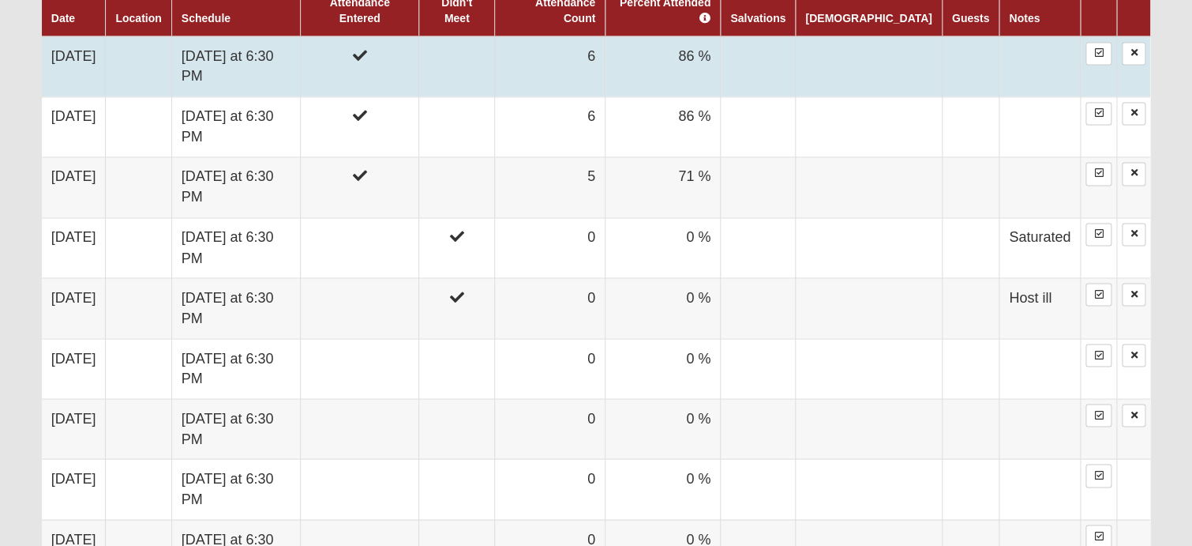
scroll to position [1106, 0]
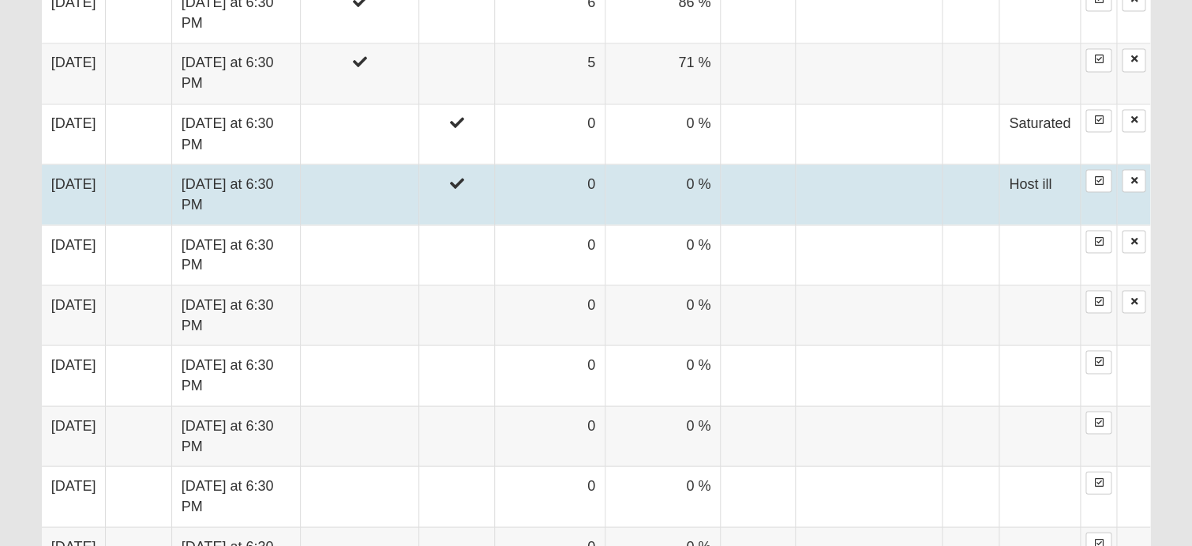
click at [377, 189] on td at bounding box center [359, 194] width 118 height 60
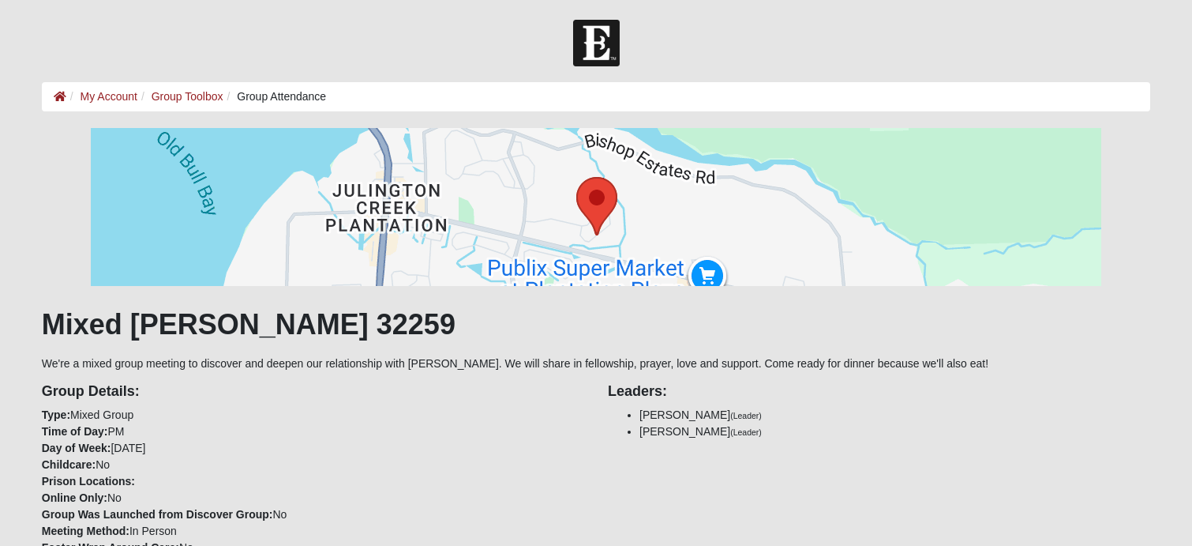
scroll to position [1093, 0]
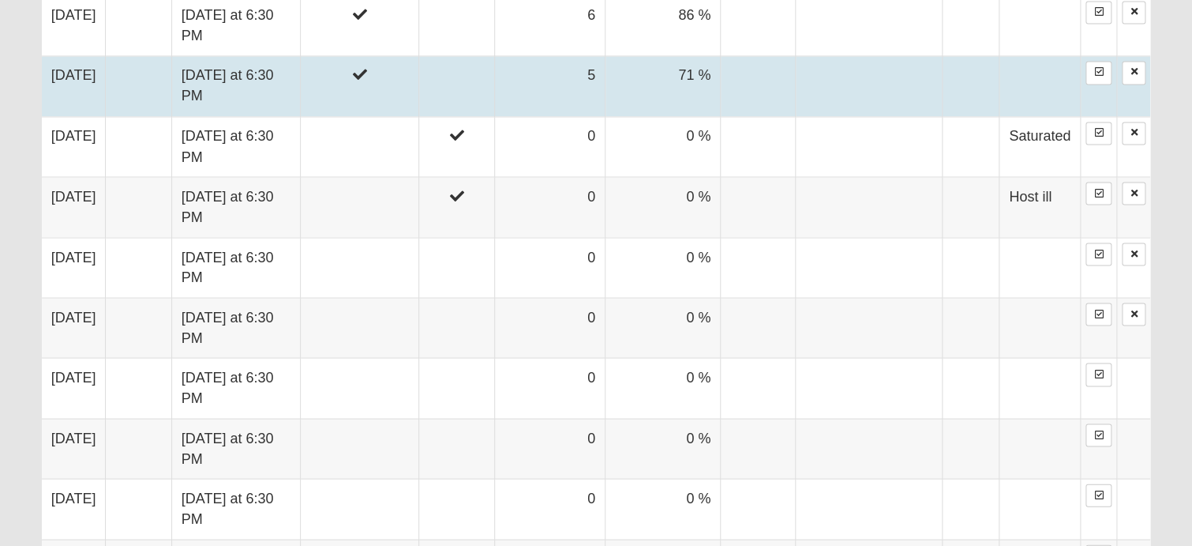
click at [419, 92] on td at bounding box center [359, 86] width 118 height 60
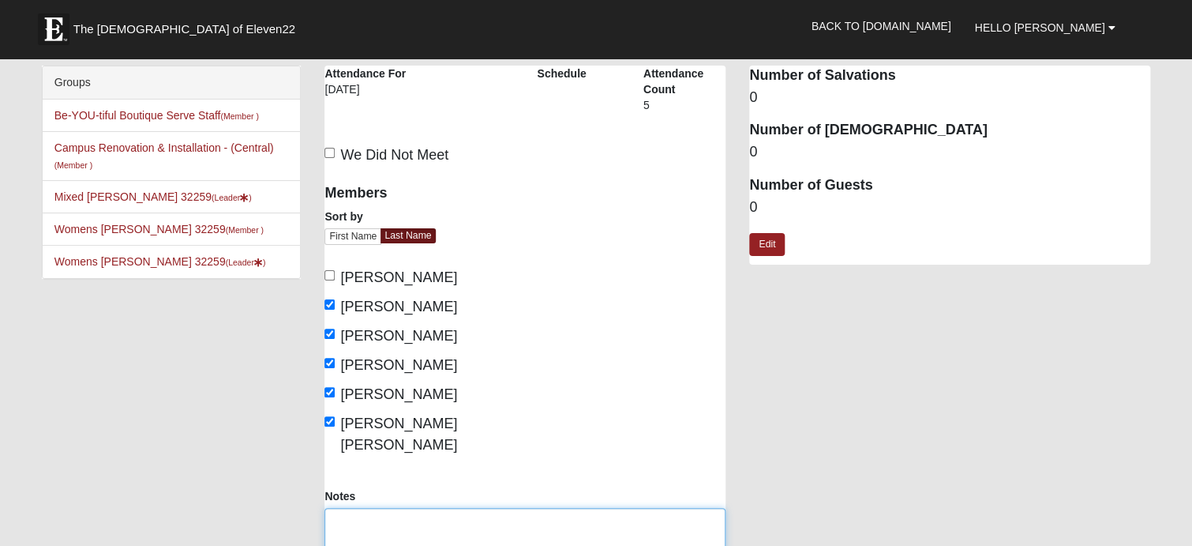
click at [412, 510] on textarea "Notes" at bounding box center [525, 537] width 401 height 58
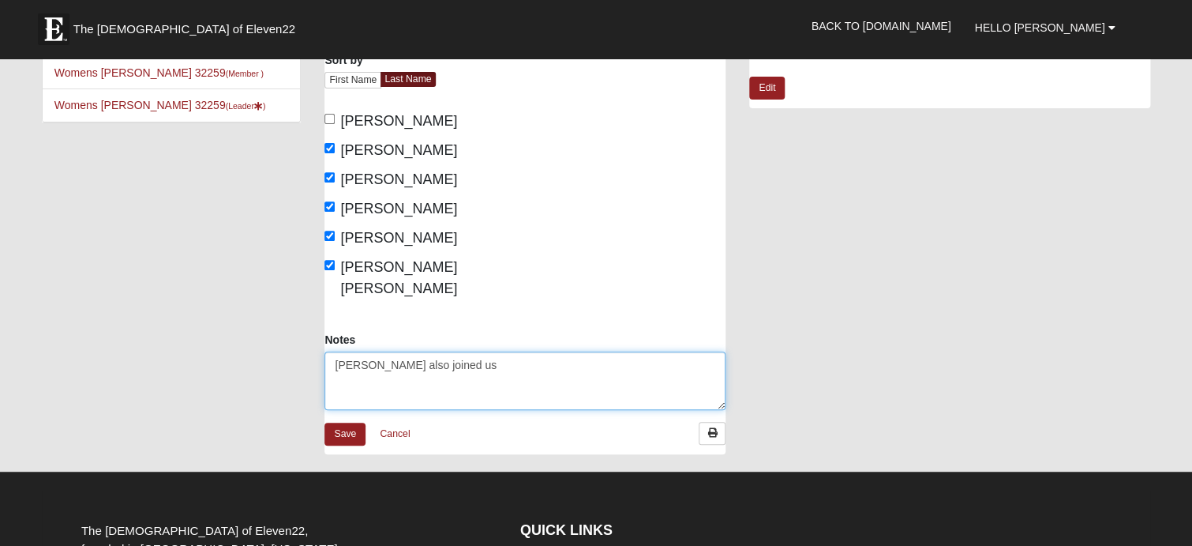
scroll to position [158, 0]
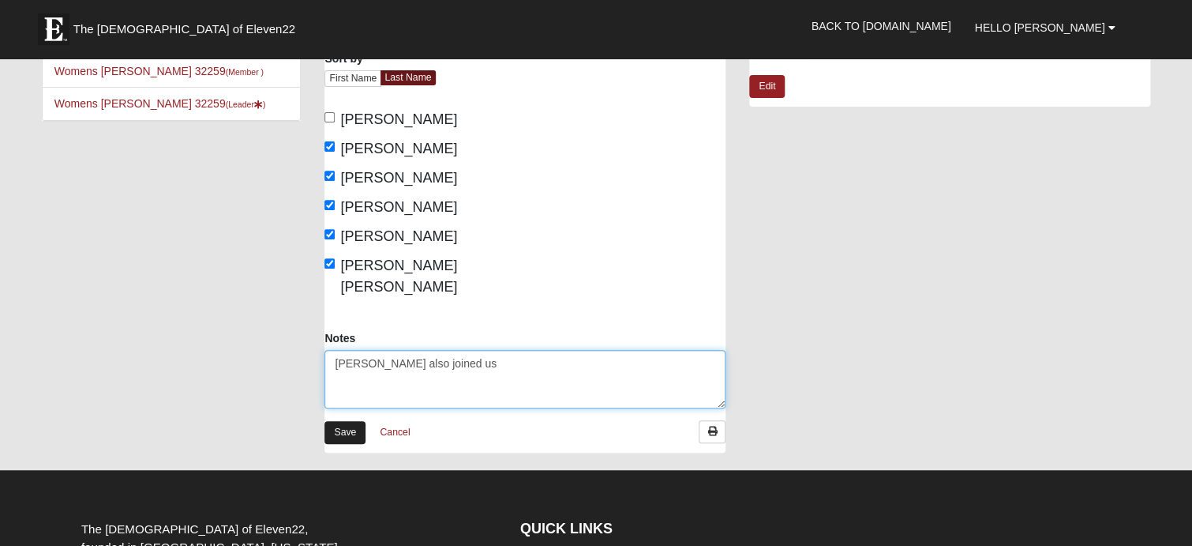
type textarea "[PERSON_NAME] also joined us"
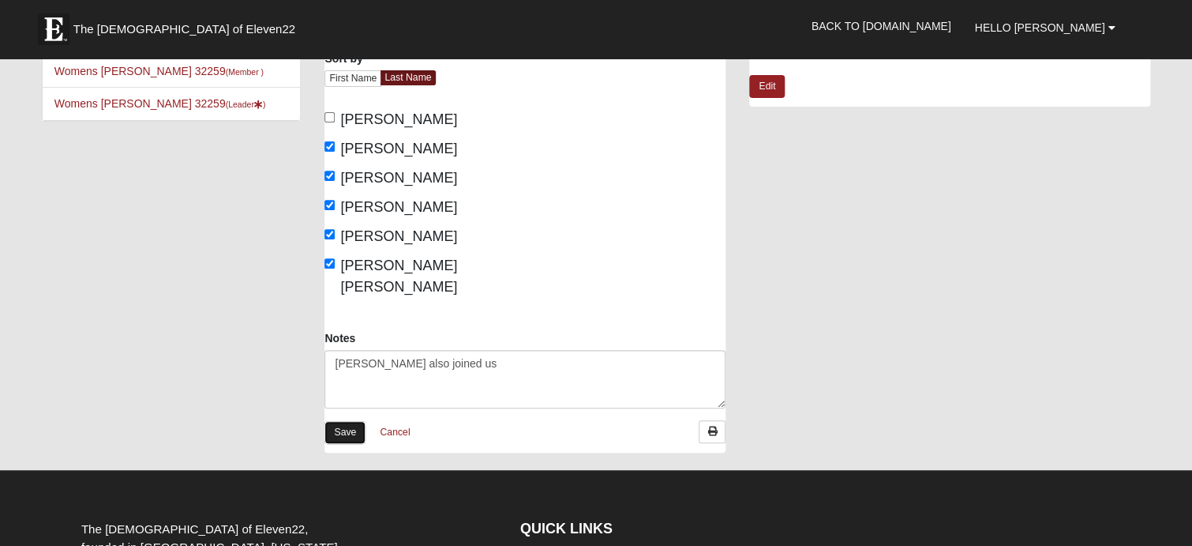
click at [340, 421] on link "Save" at bounding box center [345, 432] width 41 height 23
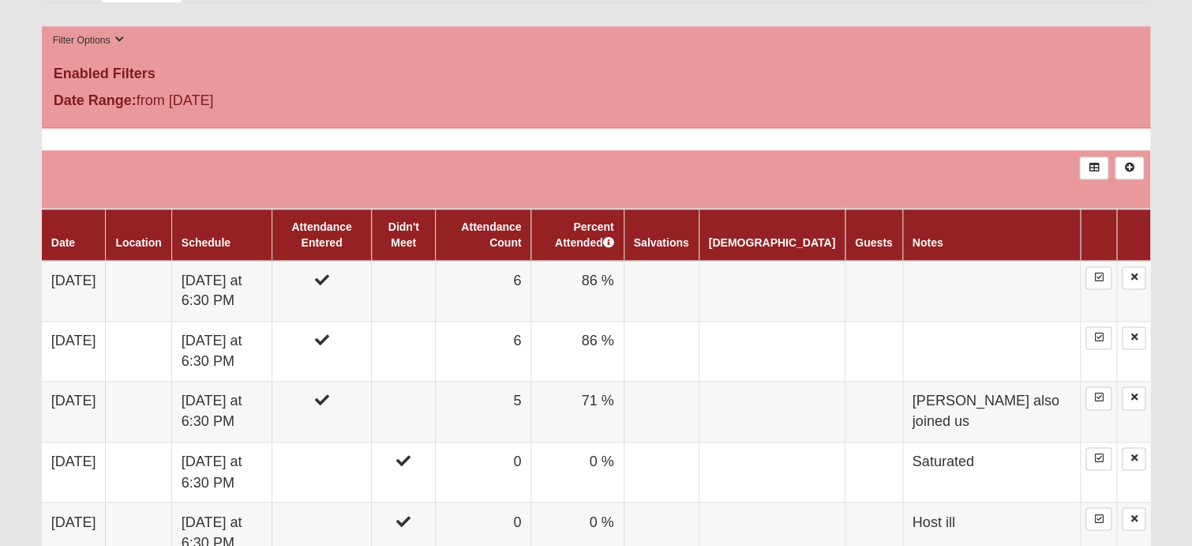
scroll to position [790, 0]
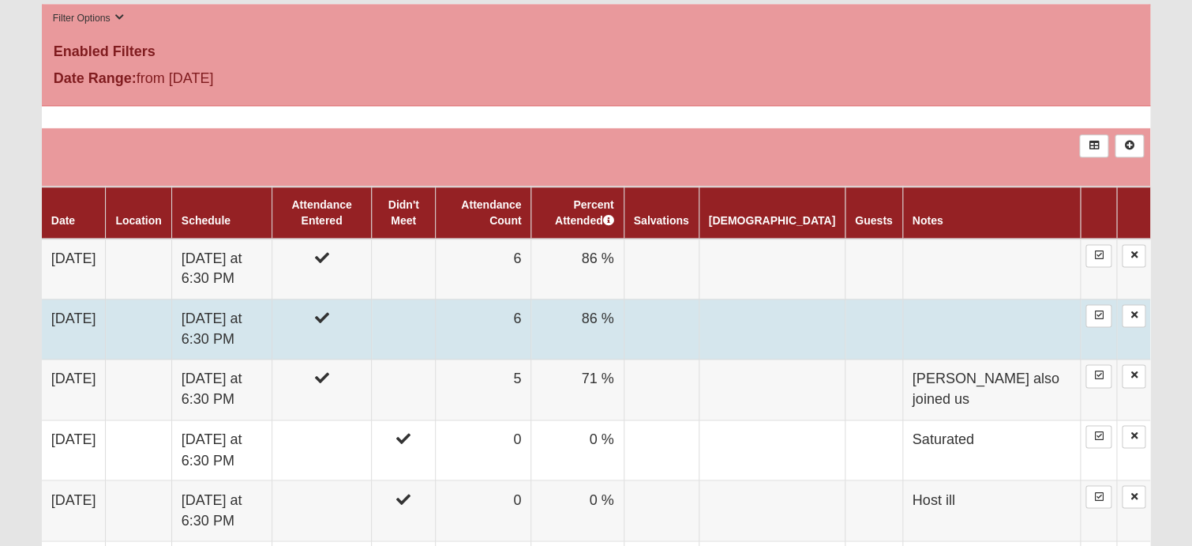
click at [435, 331] on td at bounding box center [403, 328] width 63 height 60
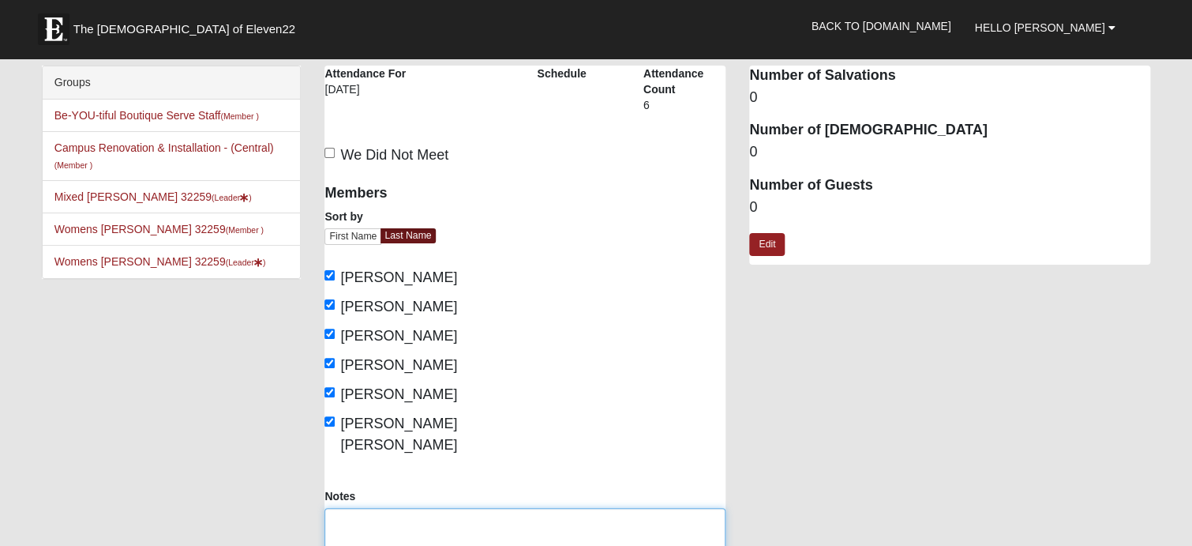
click at [466, 508] on textarea "Notes" at bounding box center [525, 537] width 401 height 58
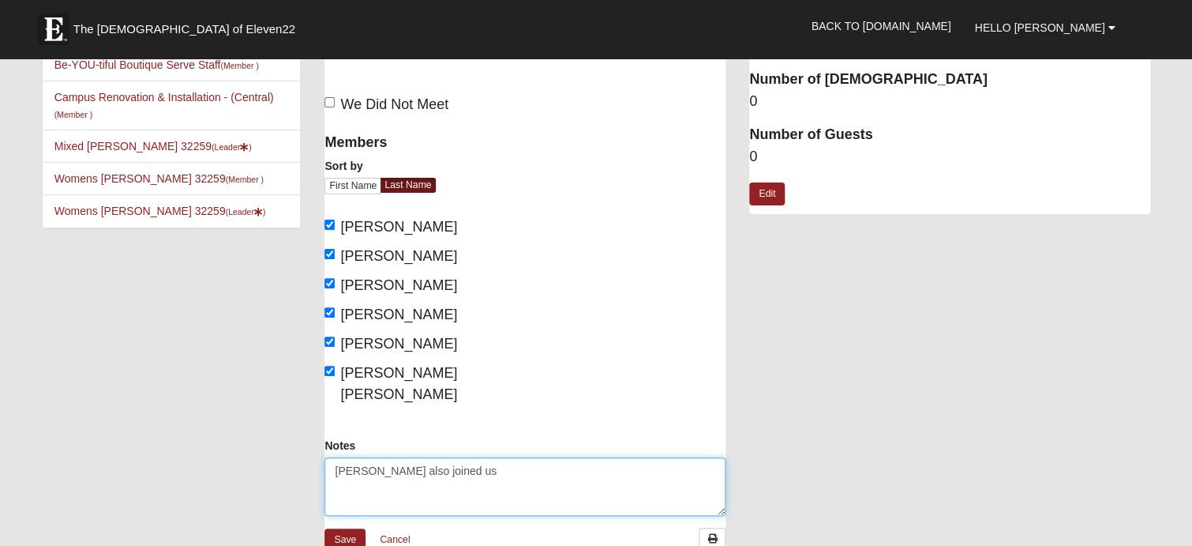
scroll to position [79, 0]
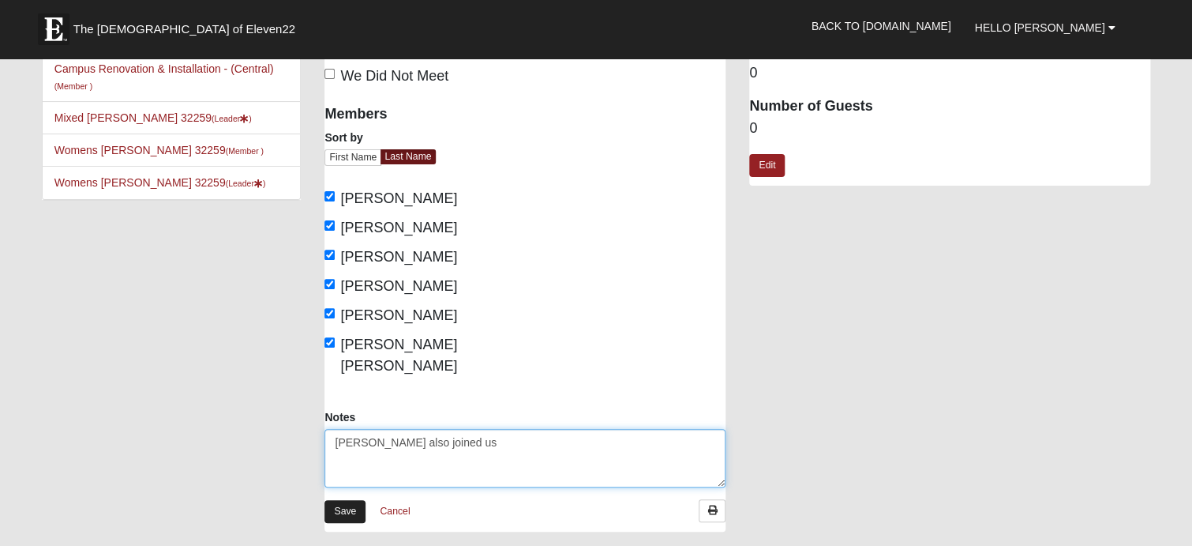
type textarea "[PERSON_NAME] also joined us"
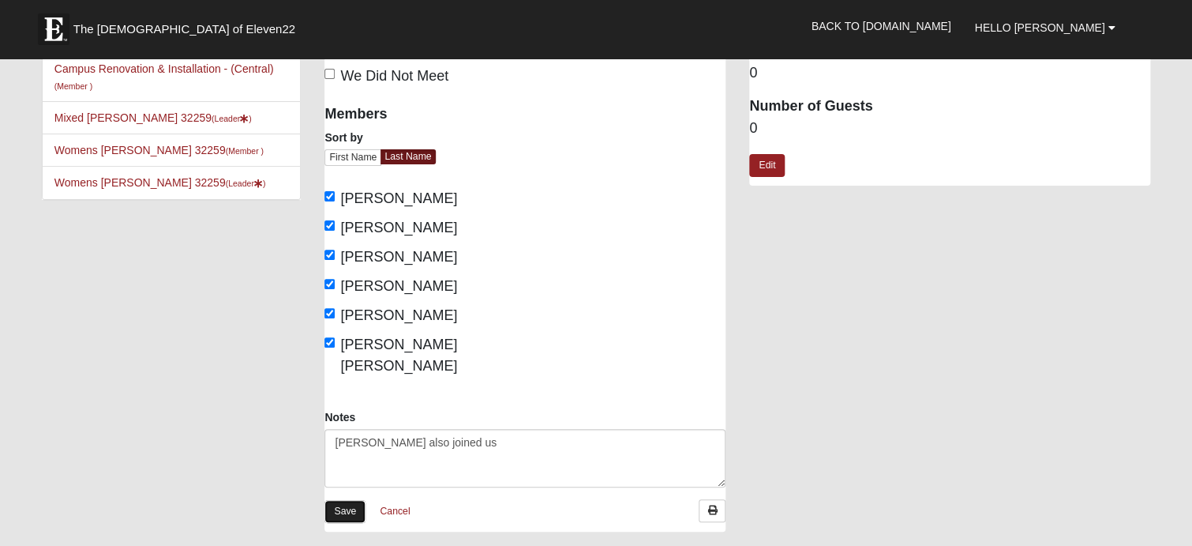
click at [335, 500] on link "Save" at bounding box center [345, 511] width 41 height 23
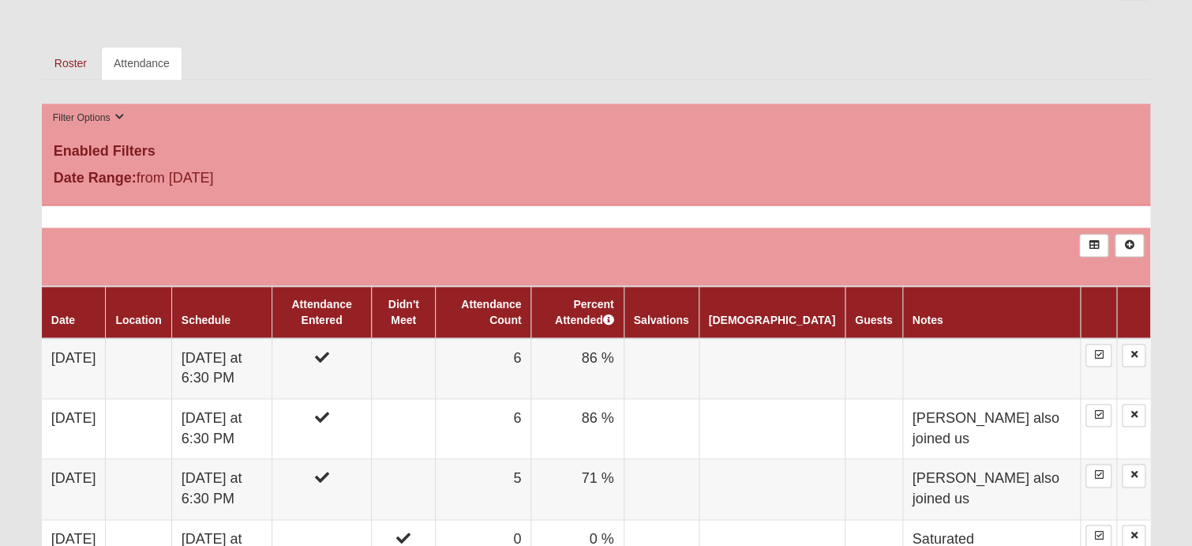
scroll to position [711, 0]
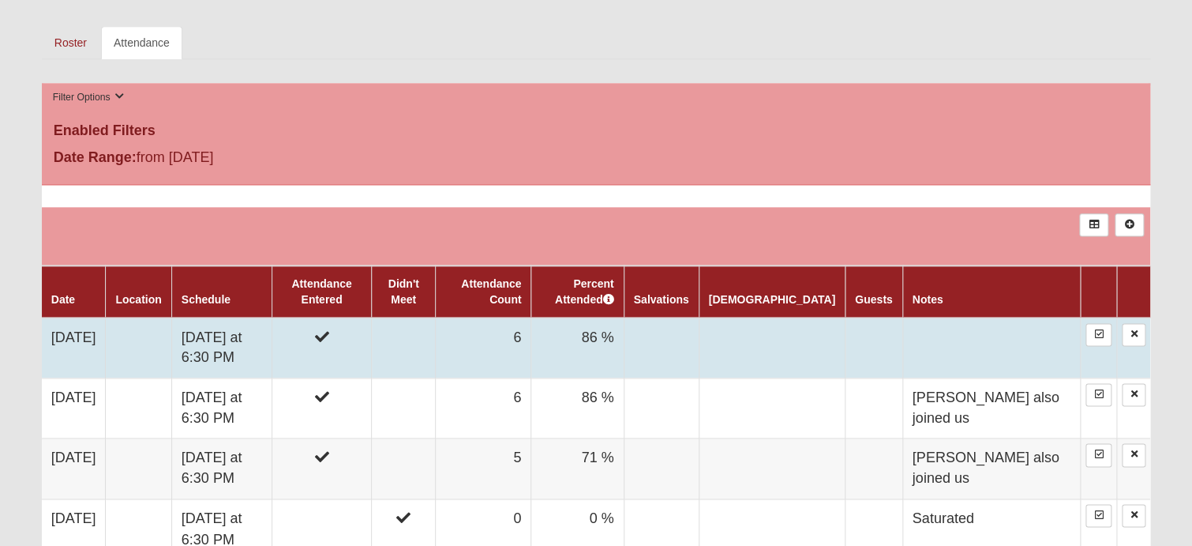
click at [435, 341] on td at bounding box center [403, 347] width 63 height 61
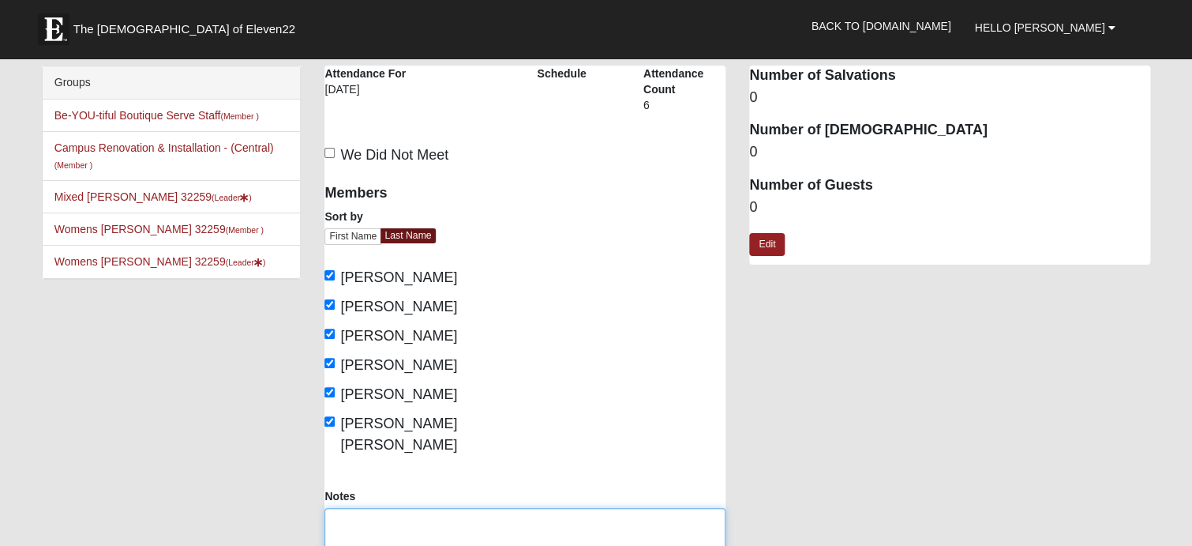
click at [388, 508] on textarea "Notes" at bounding box center [525, 537] width 401 height 58
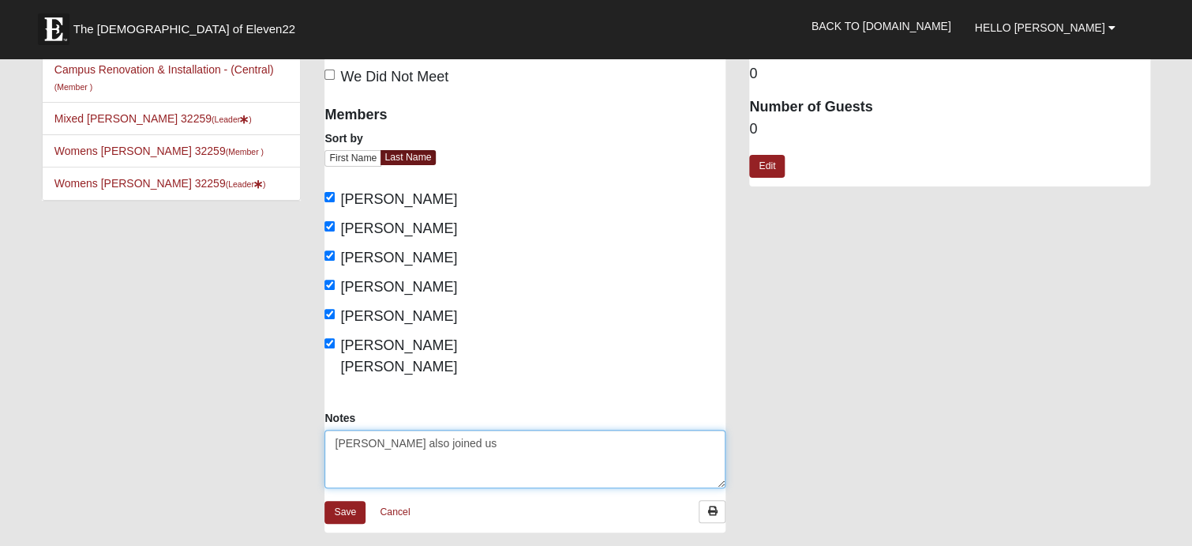
scroll to position [158, 0]
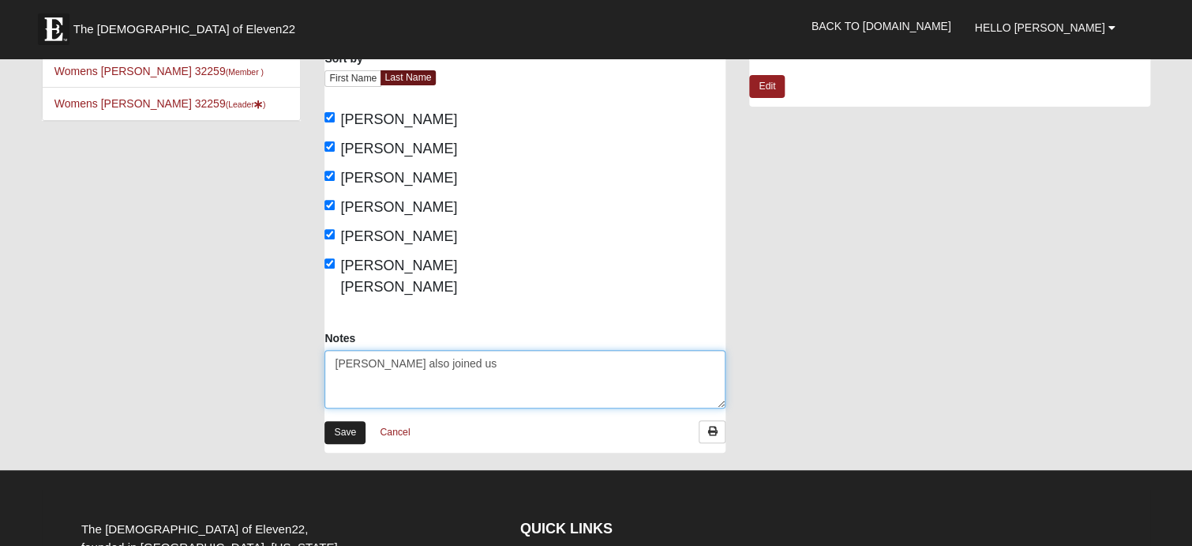
type textarea "[PERSON_NAME] also joined us"
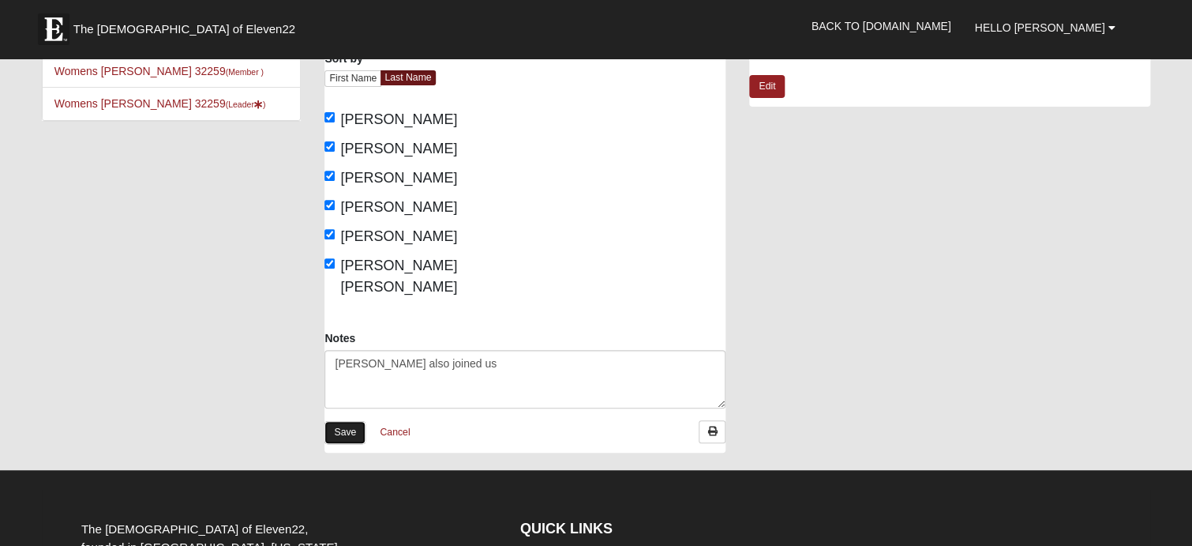
click at [347, 421] on link "Save" at bounding box center [345, 432] width 41 height 23
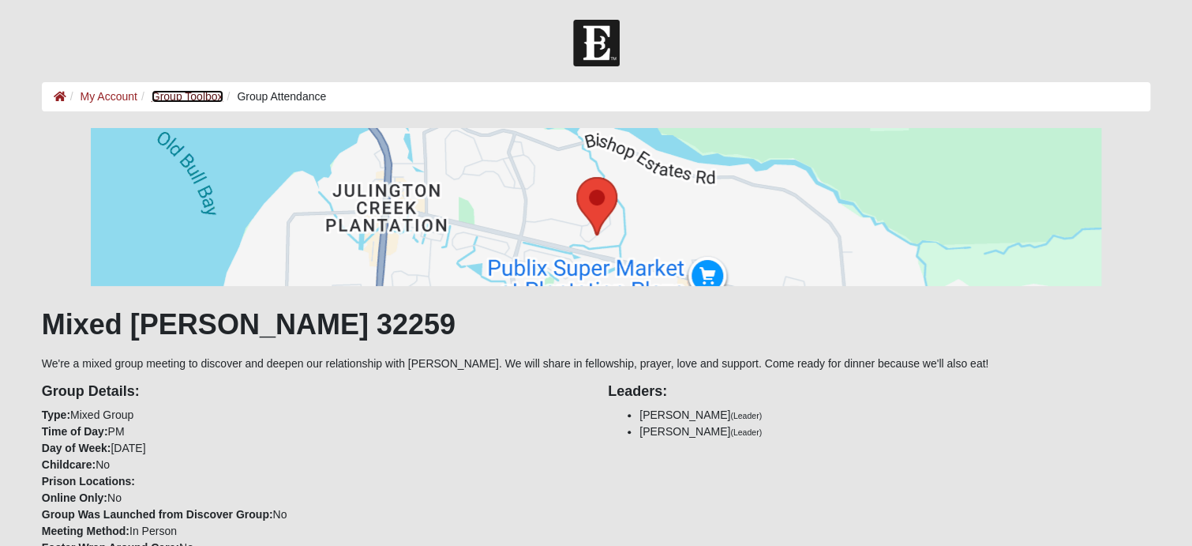
click at [183, 95] on link "Group Toolbox" at bounding box center [188, 96] width 72 height 13
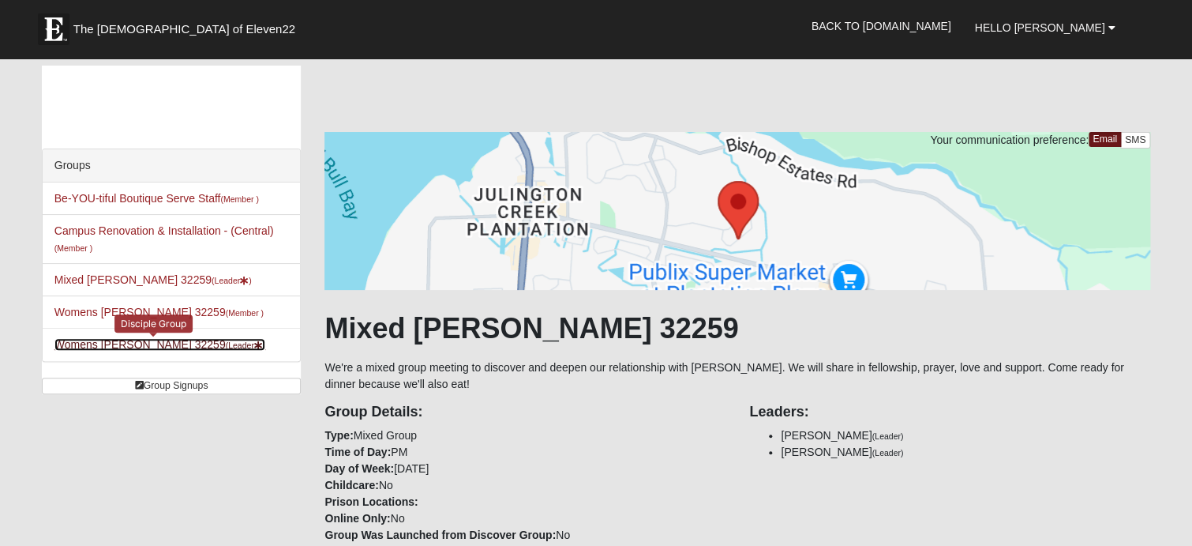
click at [154, 345] on link "Womens Zahir-Knowles 32259 (Leader )" at bounding box center [160, 344] width 212 height 13
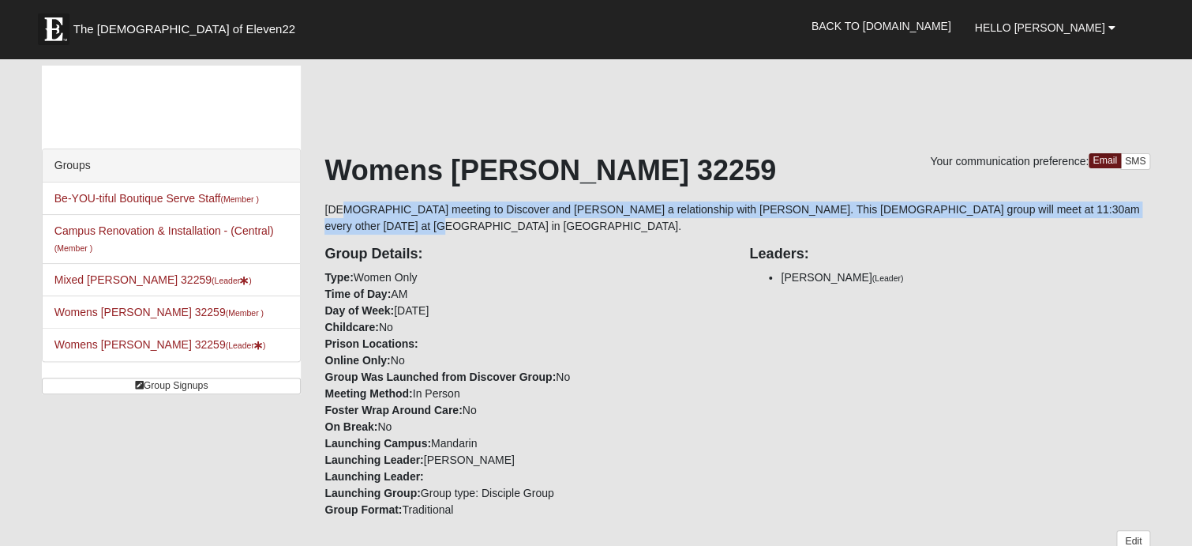
drag, startPoint x: 323, startPoint y: 207, endPoint x: 1136, endPoint y: 212, distance: 813.4
click at [1136, 212] on div "Your communication preference: Email SMS Womens [PERSON_NAME] 32259 [DEMOGRAPHI…" at bounding box center [738, 493] width 850 height 854
copy div "[DEMOGRAPHIC_DATA] meeting to Discover and [PERSON_NAME] a relationship with [P…"
